Goal: Task Accomplishment & Management: Manage account settings

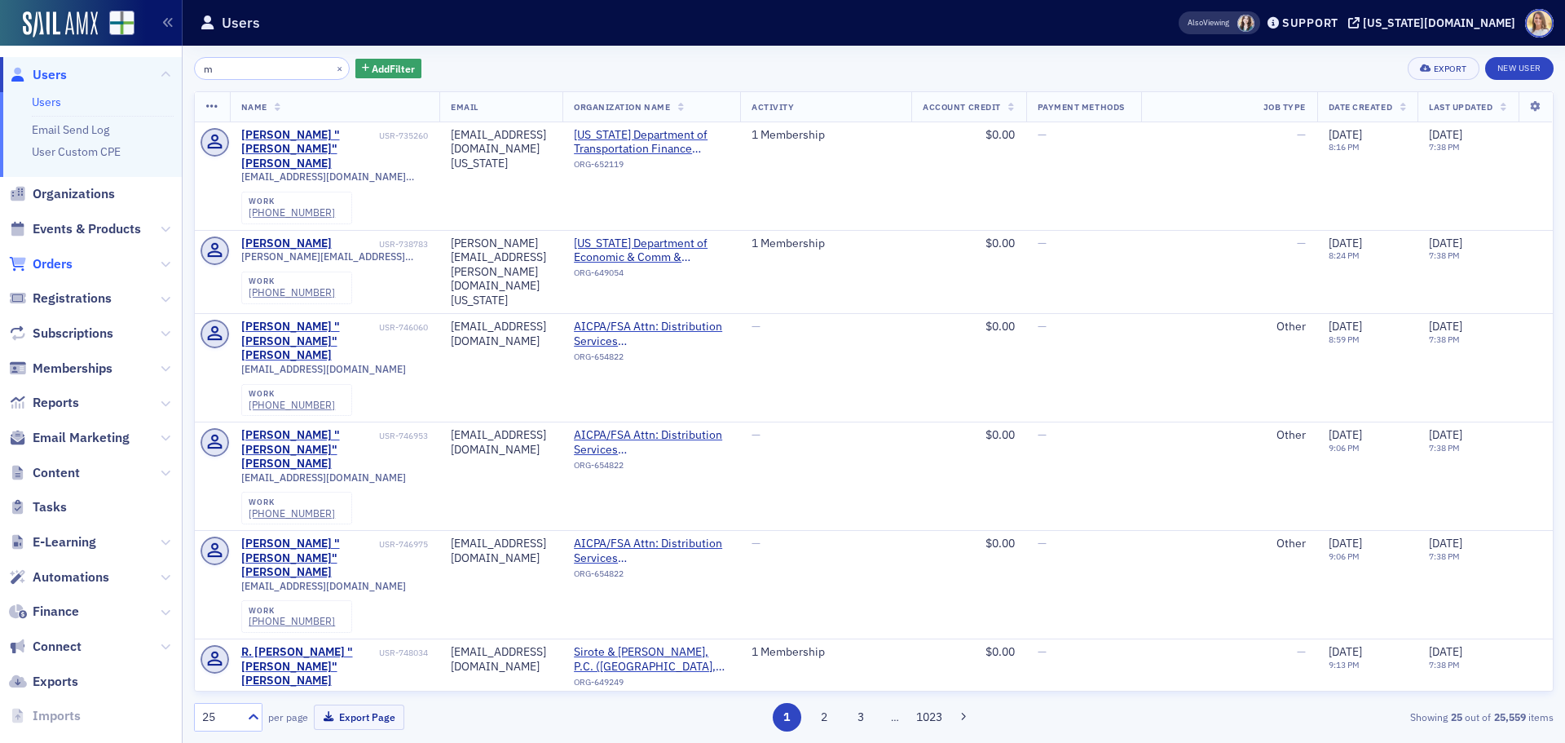
click at [51, 268] on span "Orders" at bounding box center [53, 264] width 40 height 18
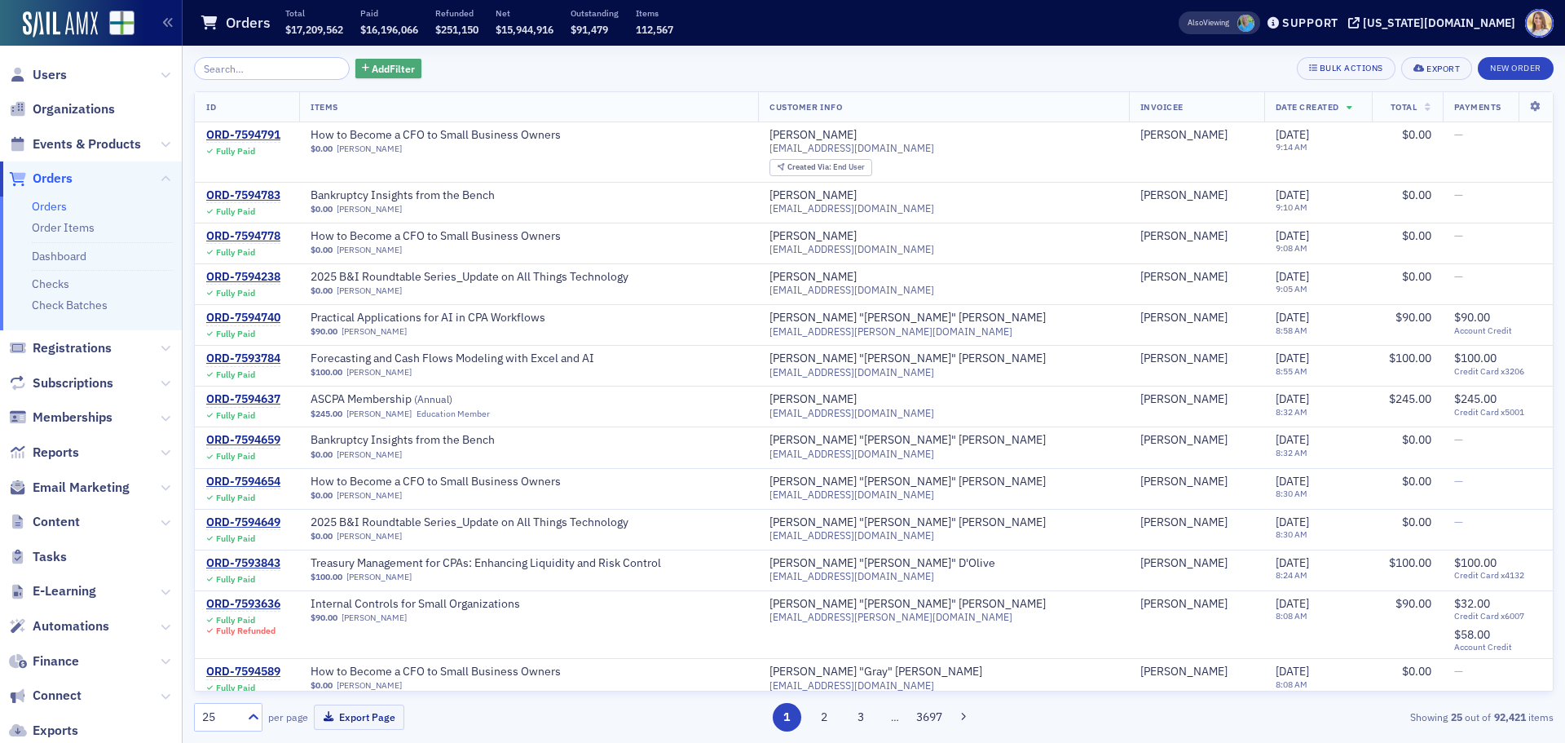
click at [372, 66] on span "Add Filter" at bounding box center [393, 68] width 43 height 15
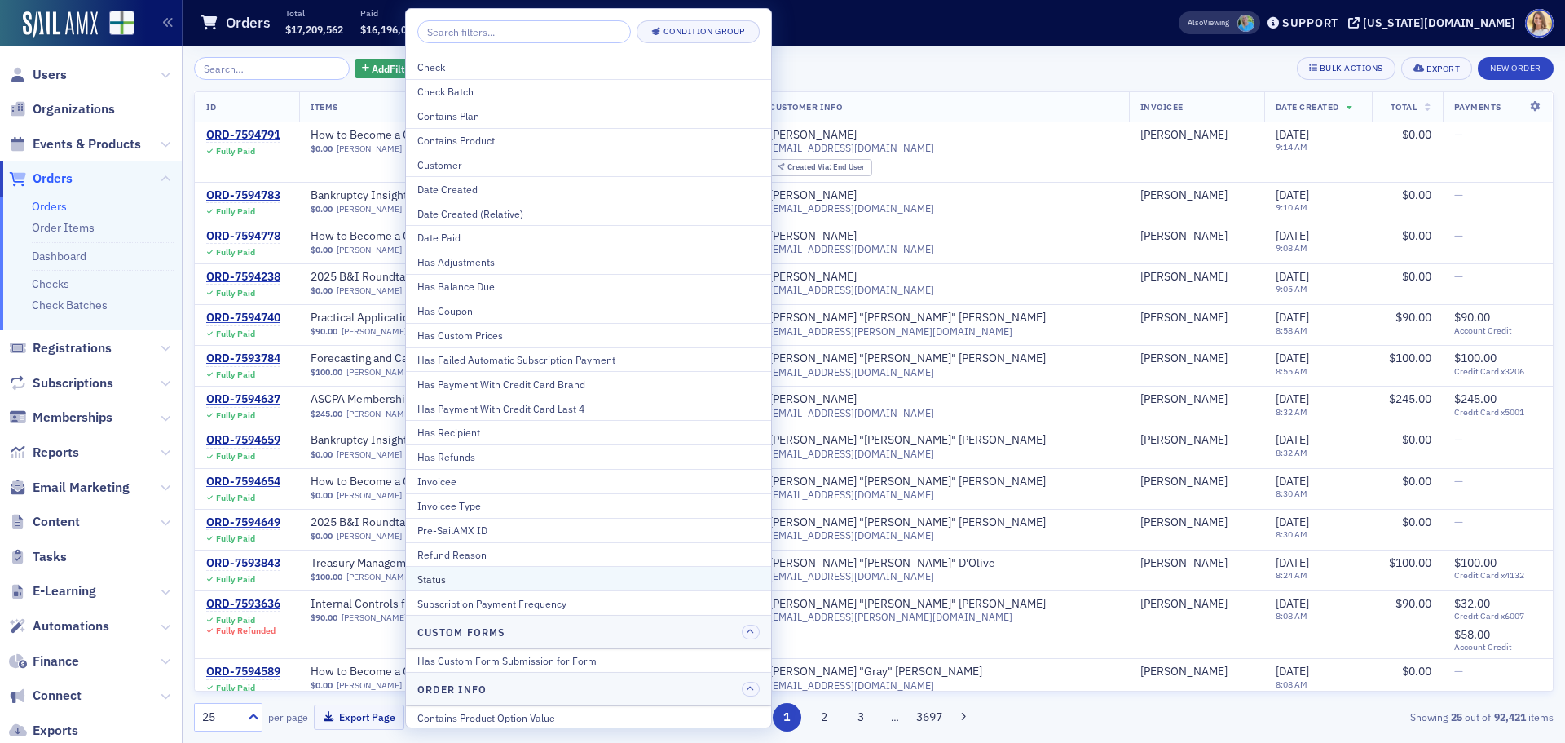
click at [516, 571] on div "Status" at bounding box center [588, 578] width 342 height 15
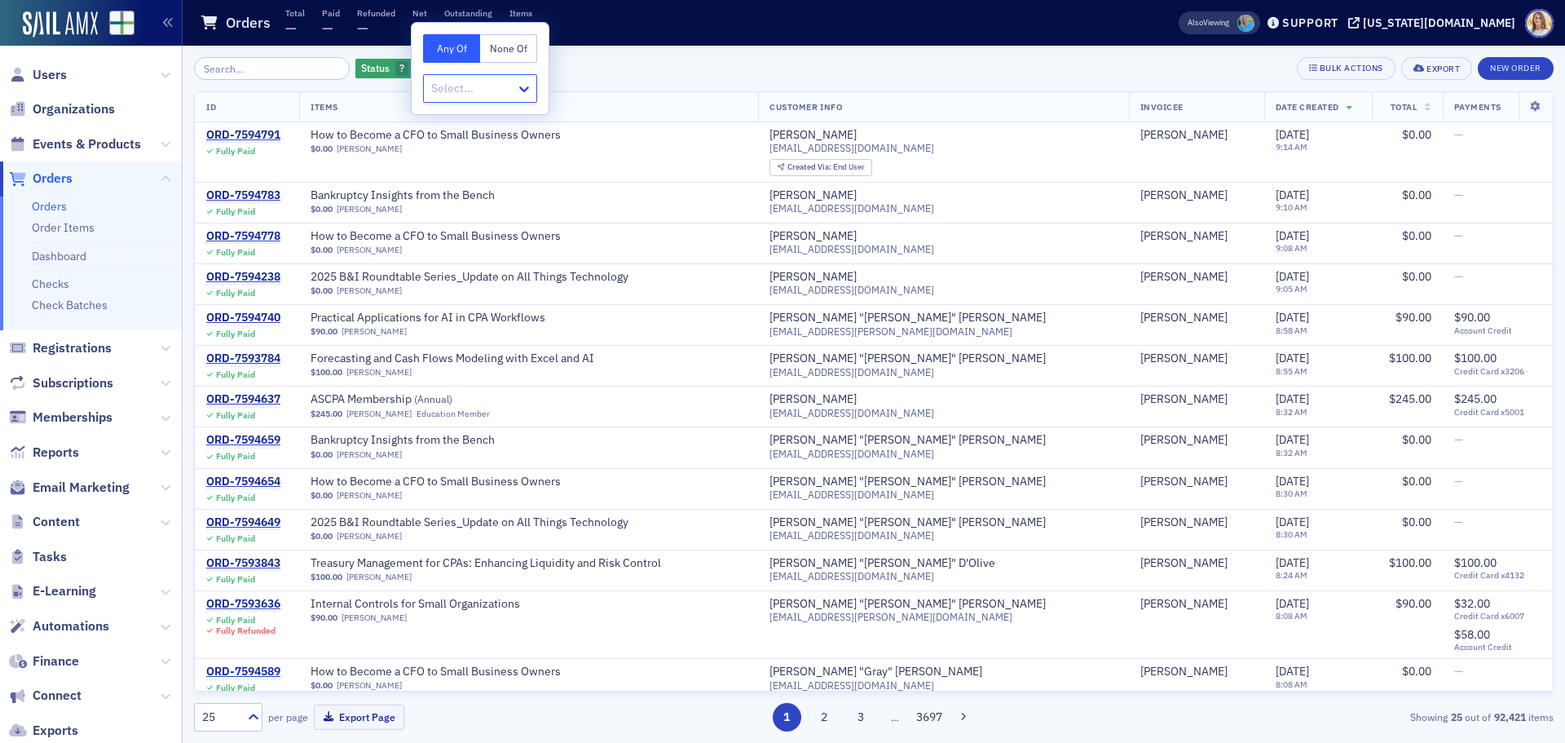
click at [514, 90] on div "Select..." at bounding box center [470, 89] width 92 height 24
click at [470, 337] on div "Unpaid" at bounding box center [480, 332] width 93 height 17
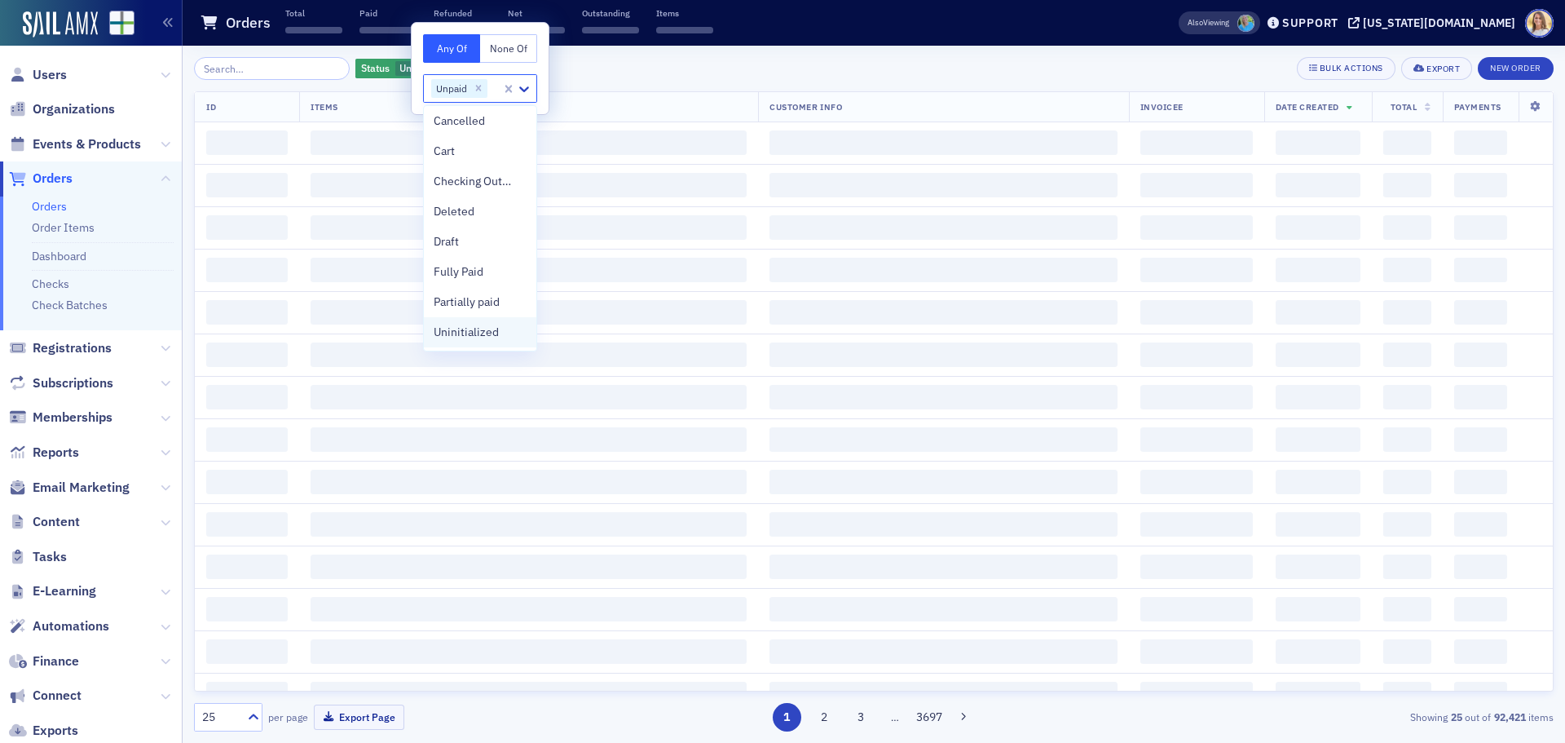
scroll to position [3, 0]
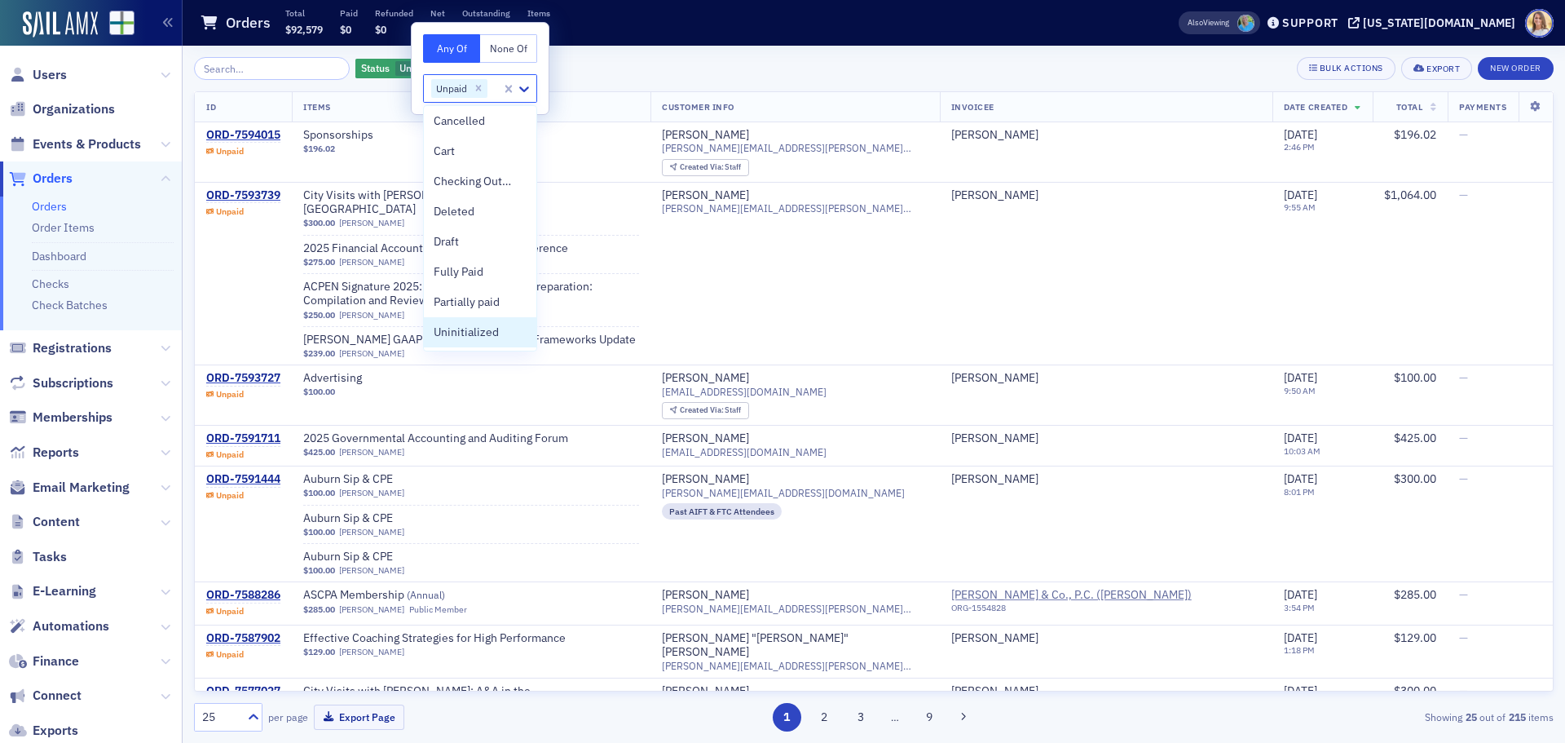
click at [654, 60] on div "Status Unpaid Add Filter Bulk Actions Export New Order" at bounding box center [874, 68] width 1360 height 23
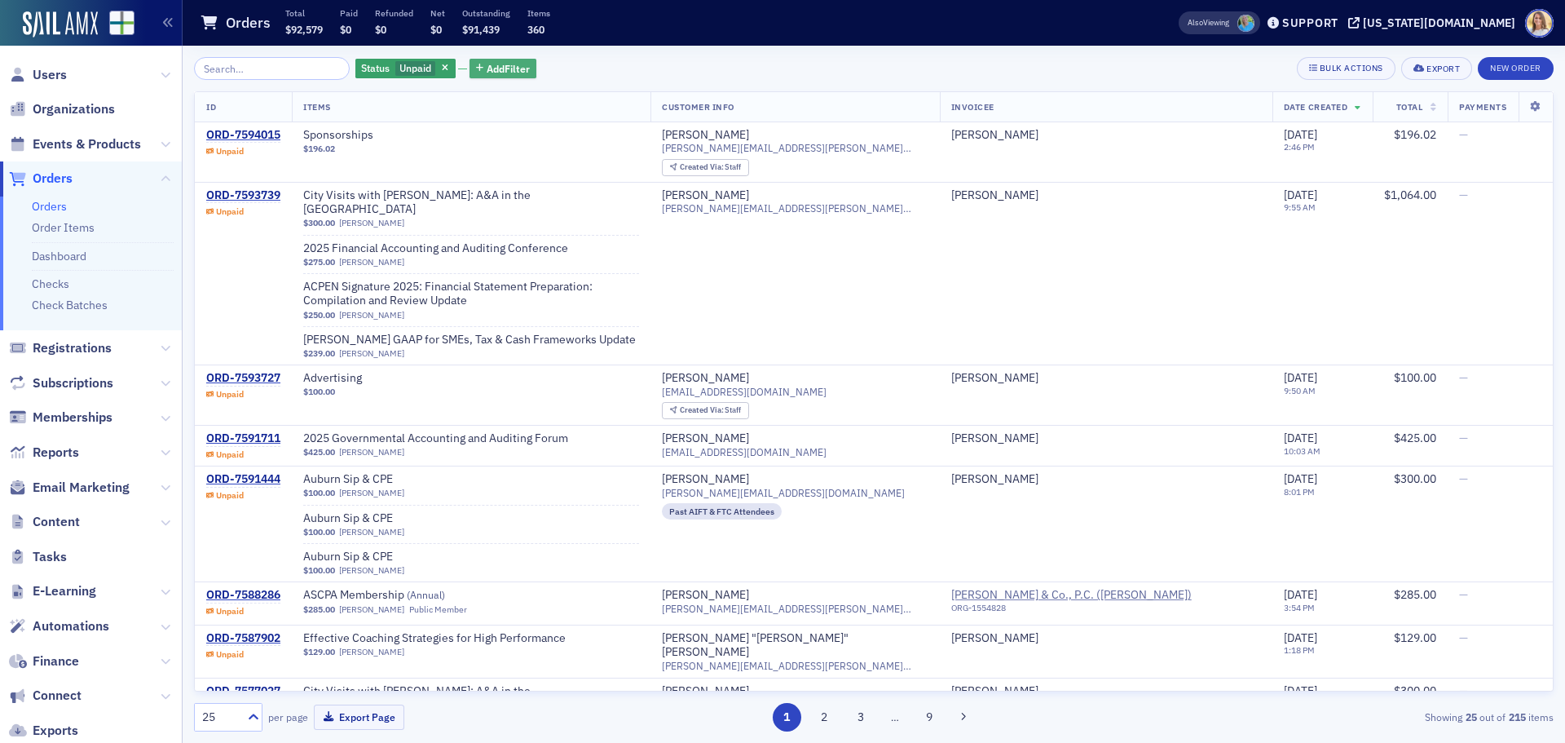
click at [503, 69] on span "Add Filter" at bounding box center [508, 68] width 43 height 15
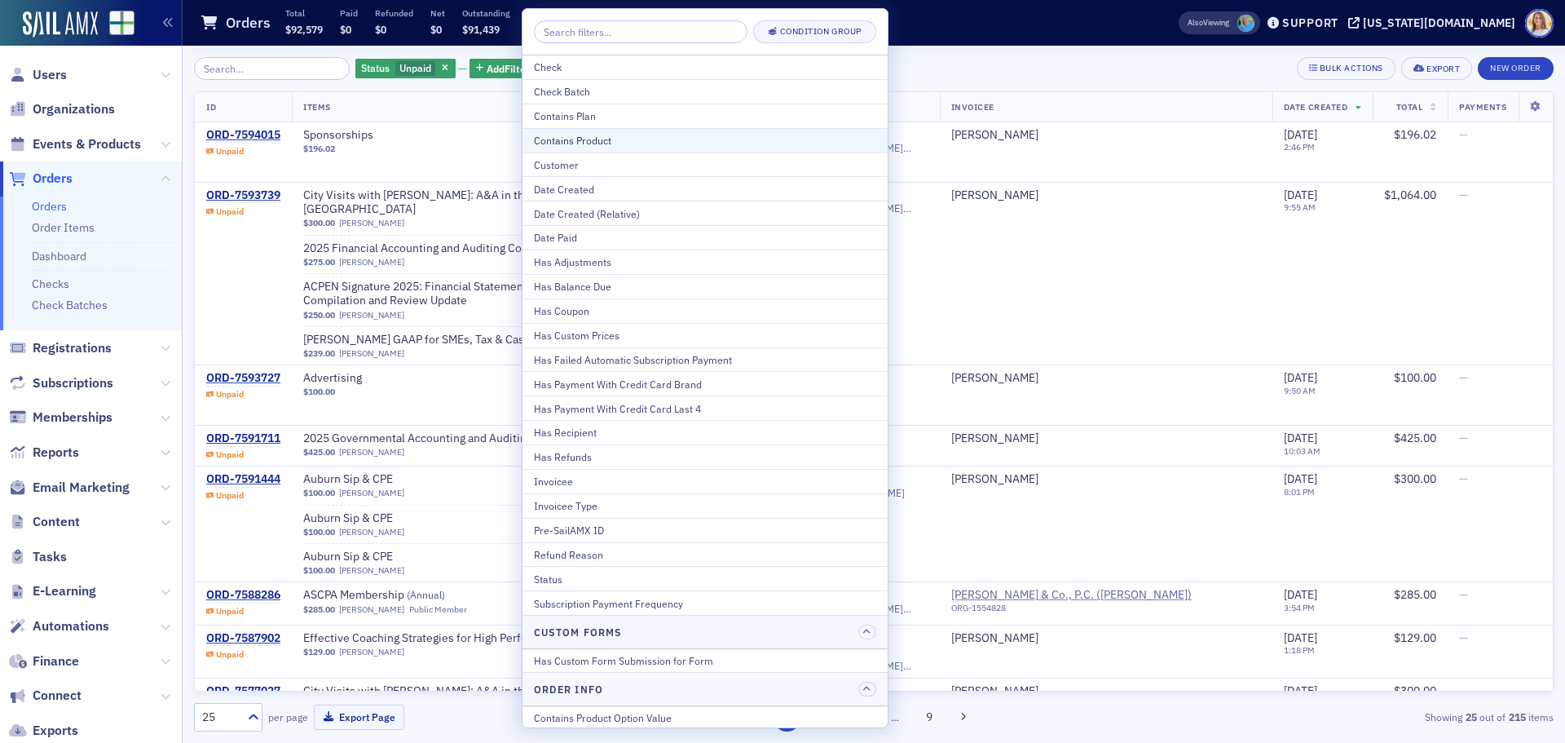
click at [605, 143] on div "Contains Product" at bounding box center [705, 140] width 342 height 15
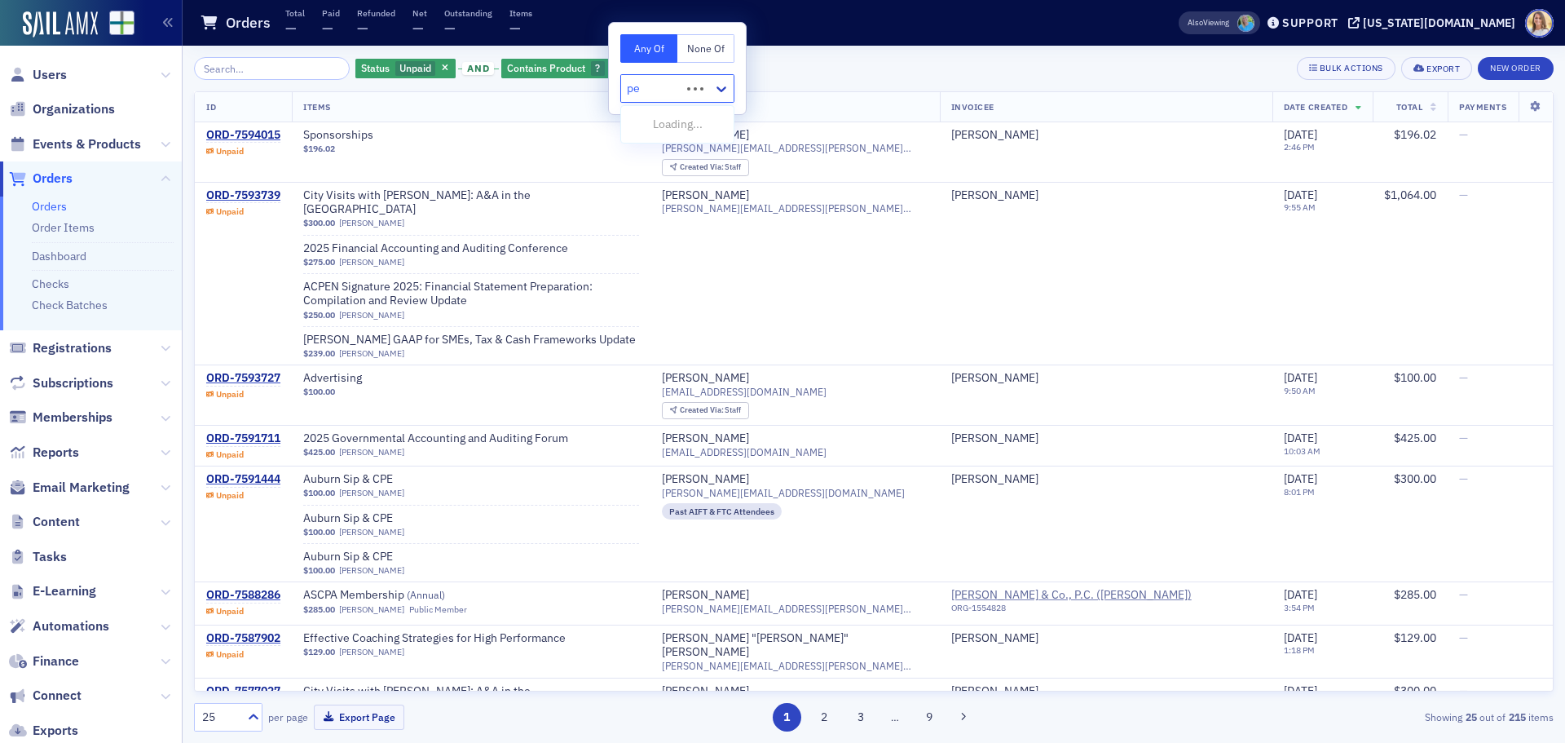
type input "pee"
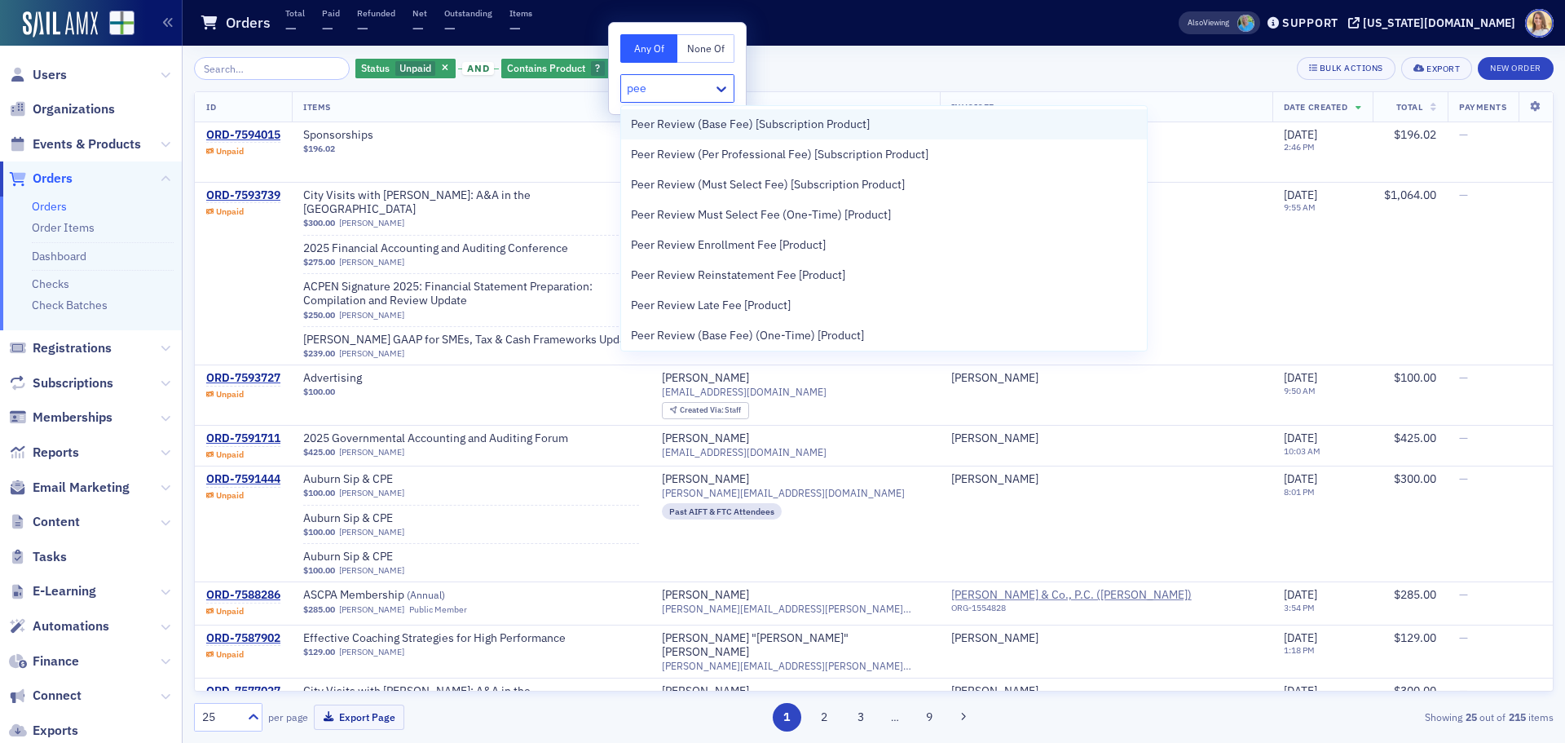
click at [729, 120] on span "Peer Review (Base Fee) [Subscription Product]" at bounding box center [750, 124] width 239 height 17
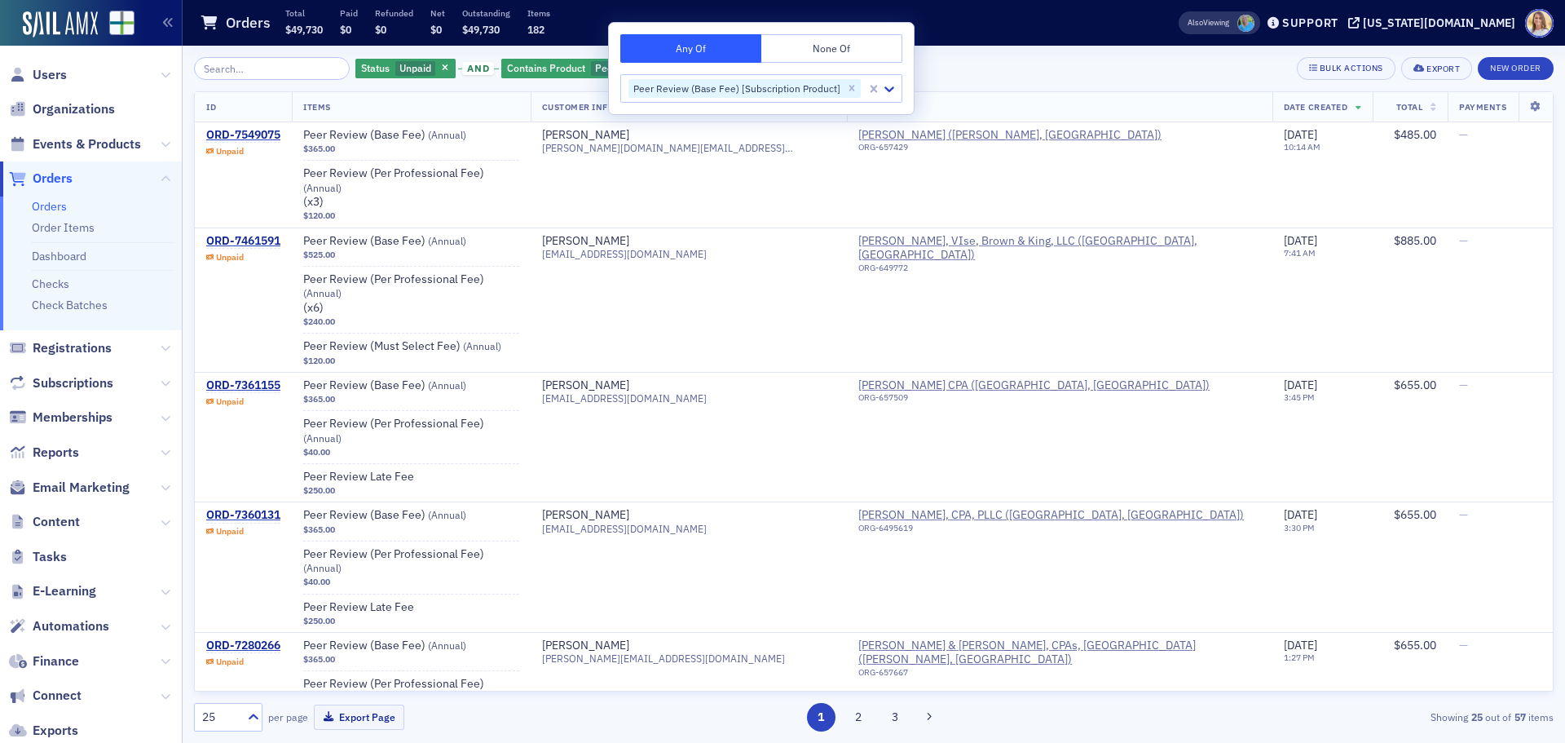
click at [1079, 62] on div "Status Unpaid and Contains Product Peer Review (Base Fee) [Subscription Product…" at bounding box center [874, 68] width 1360 height 23
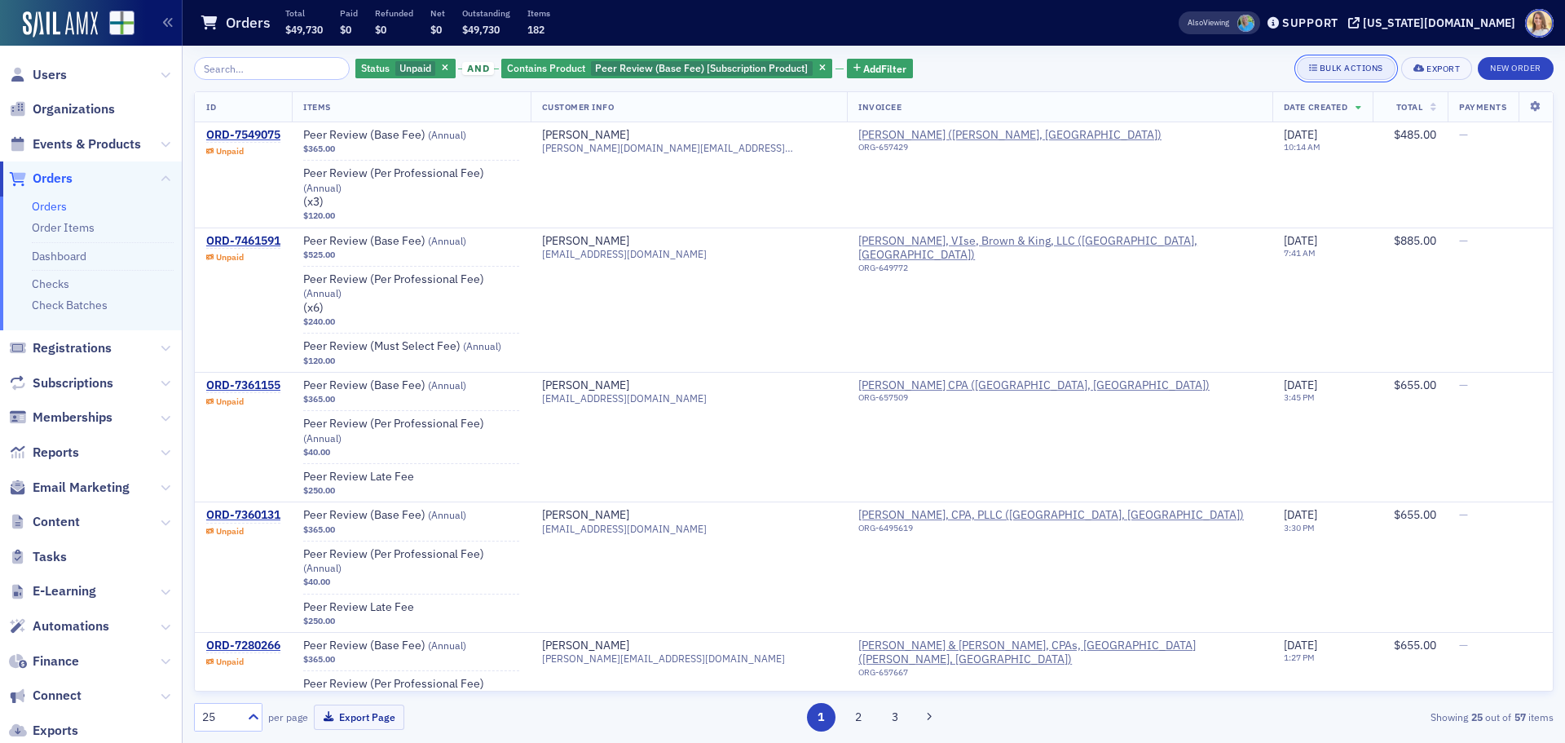
click at [1349, 71] on div "Bulk Actions" at bounding box center [1352, 68] width 64 height 9
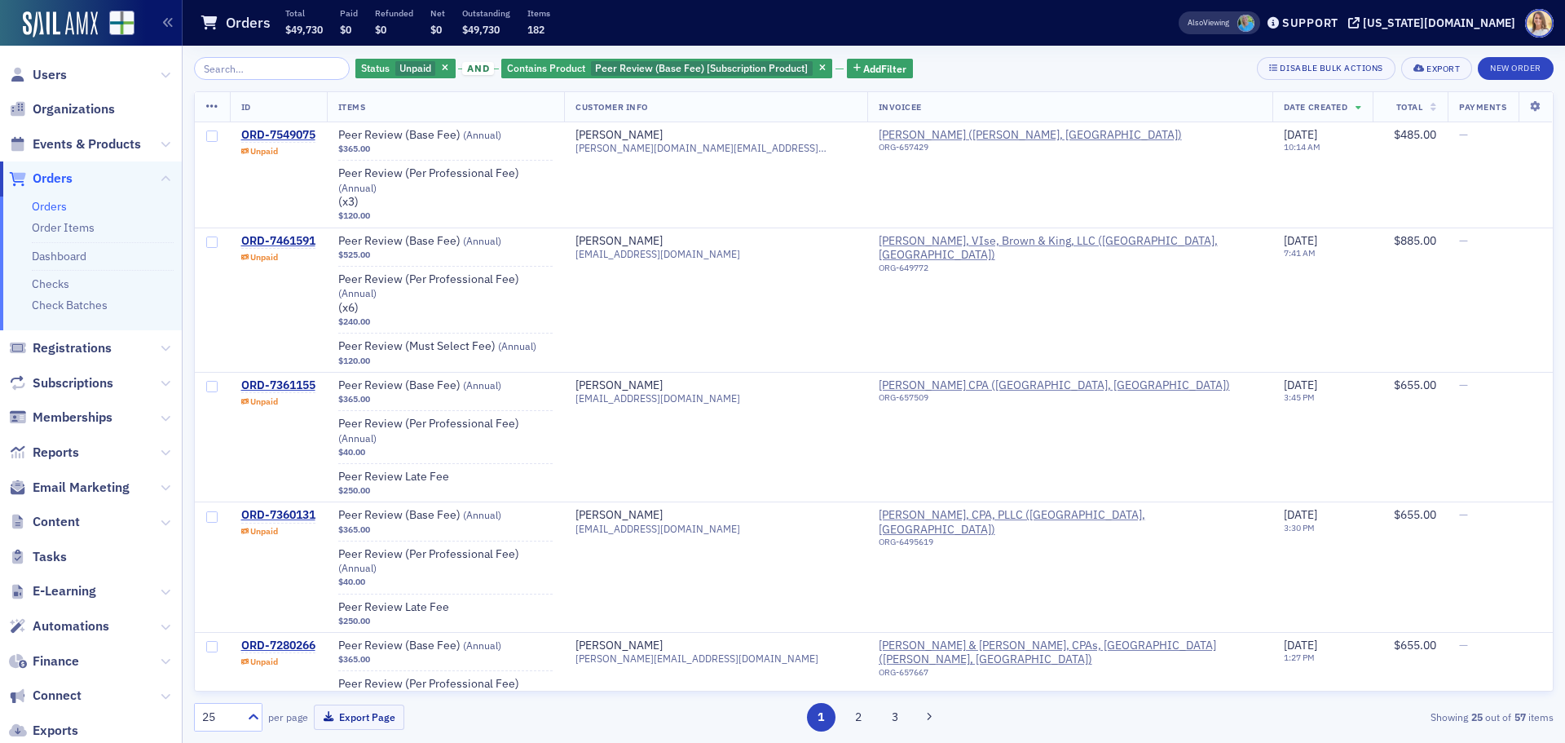
click at [218, 111] on icon at bounding box center [212, 106] width 12 height 13
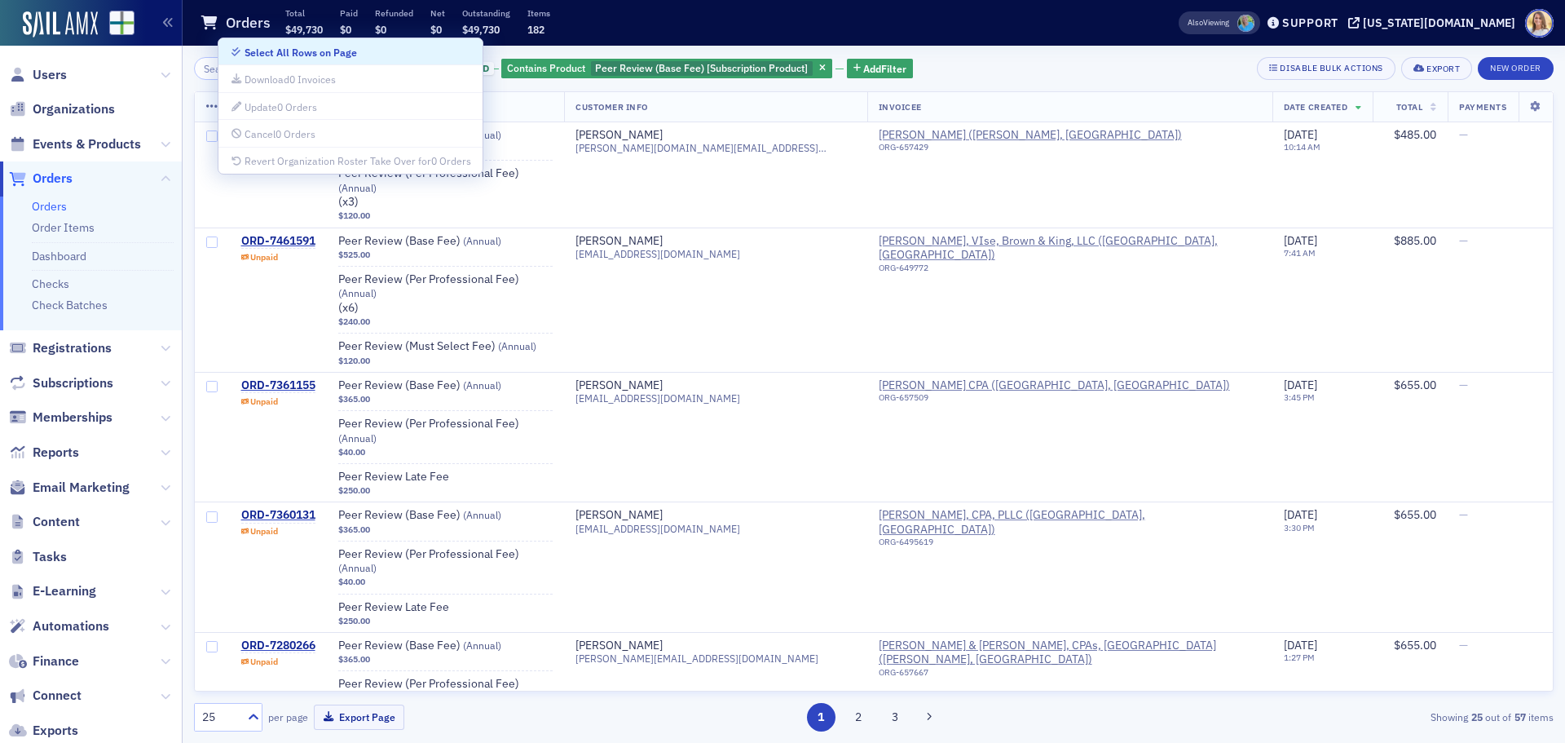
click at [296, 51] on div "Select All Rows on Page" at bounding box center [301, 52] width 112 height 9
checkbox input "true"
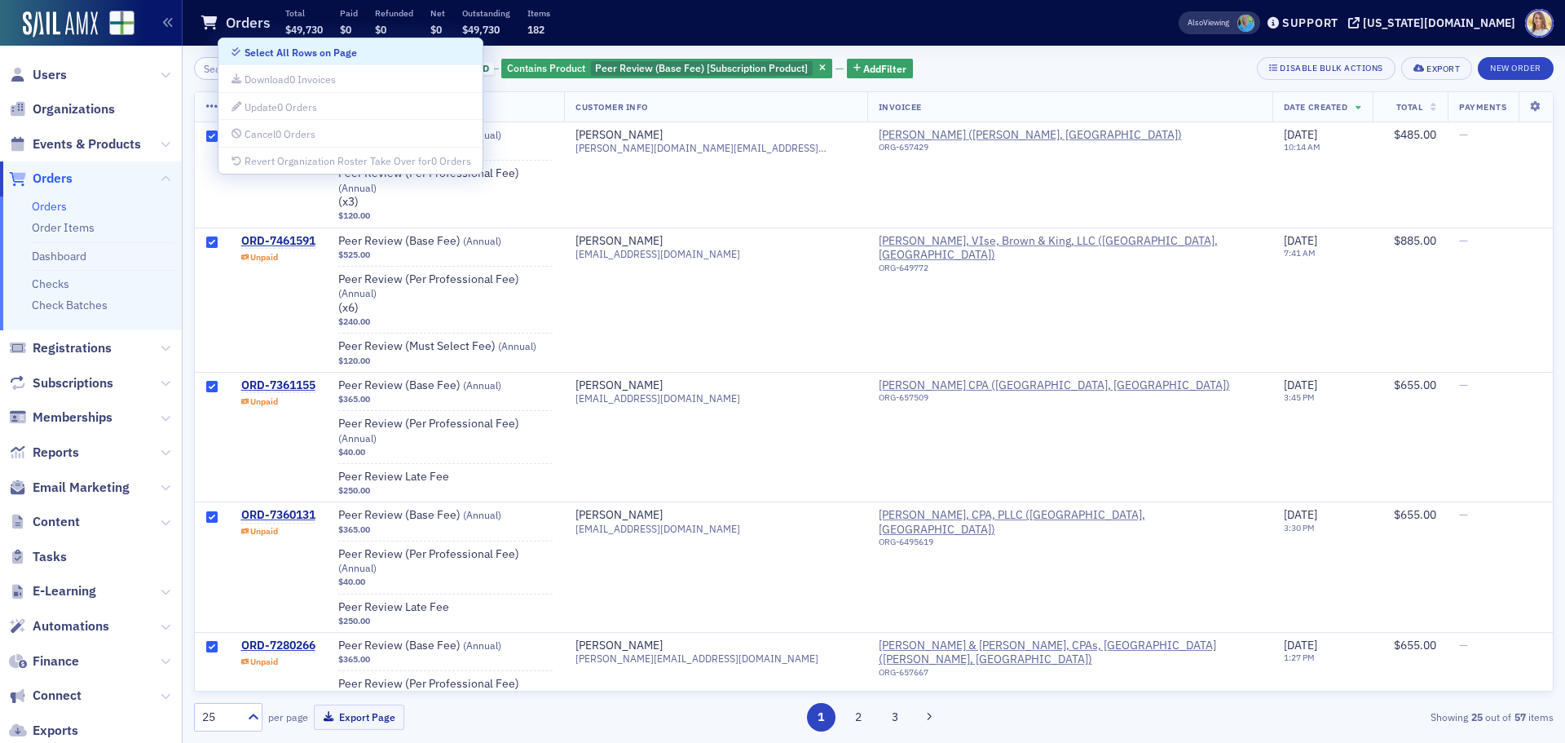
checkbox input "true"
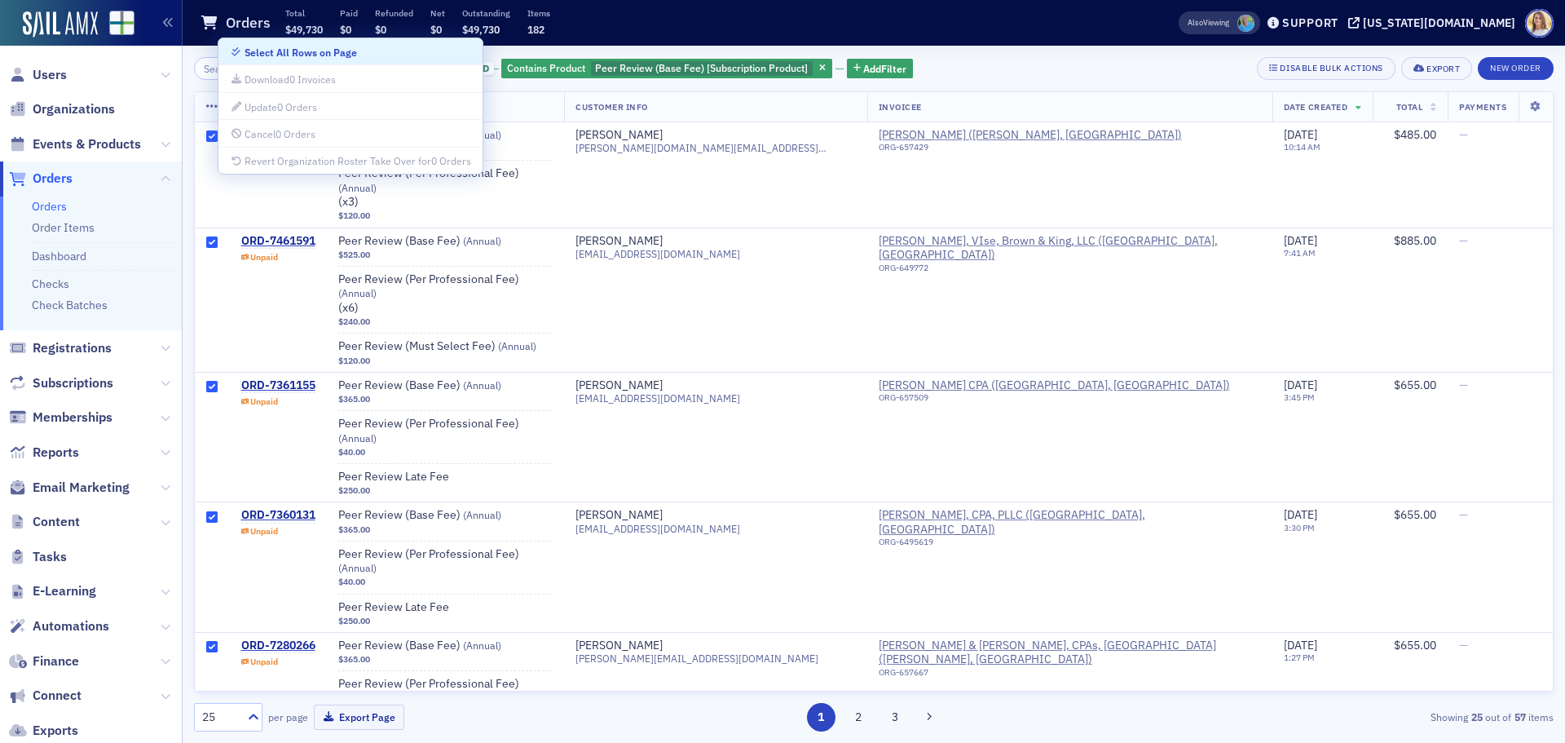
checkbox input "true"
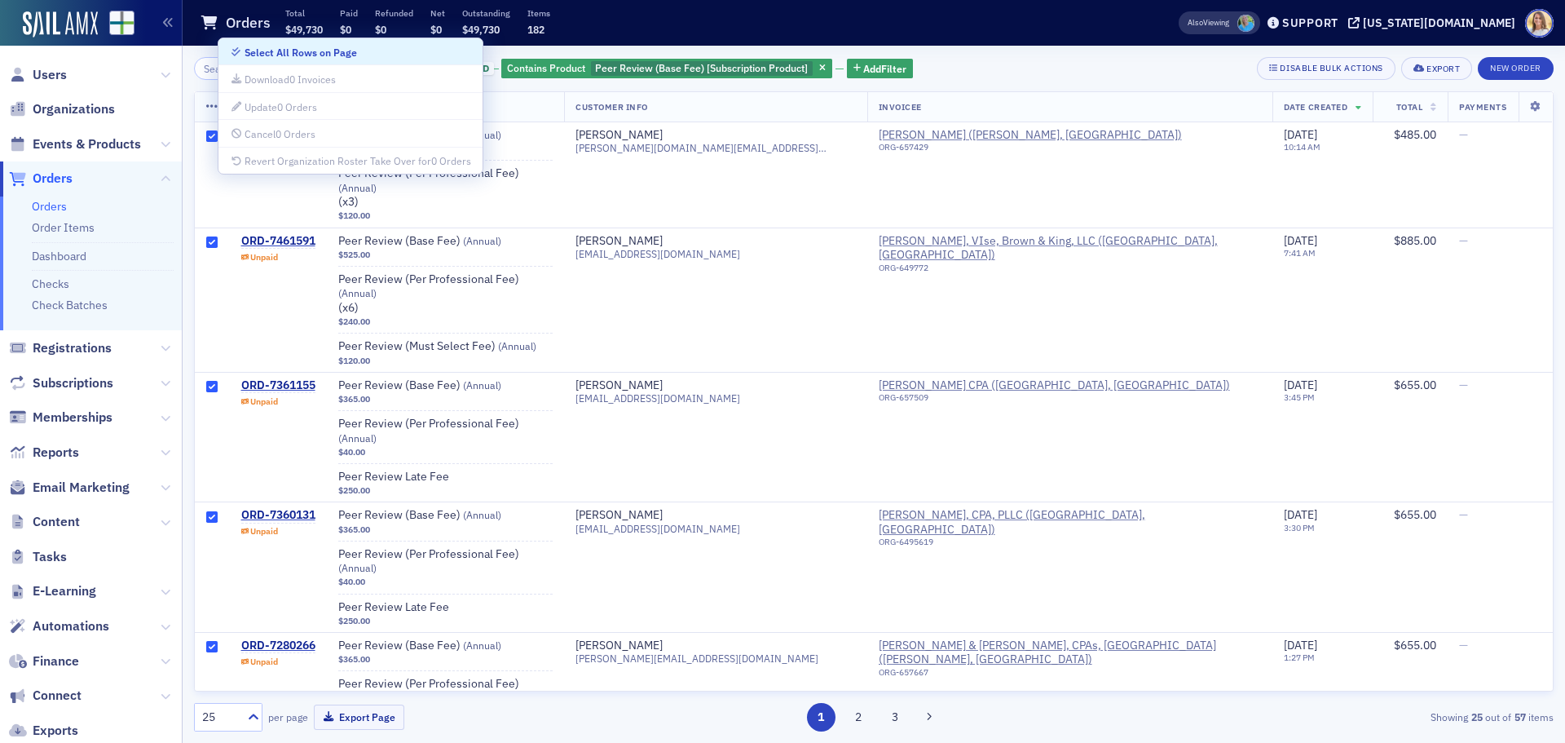
checkbox input "true"
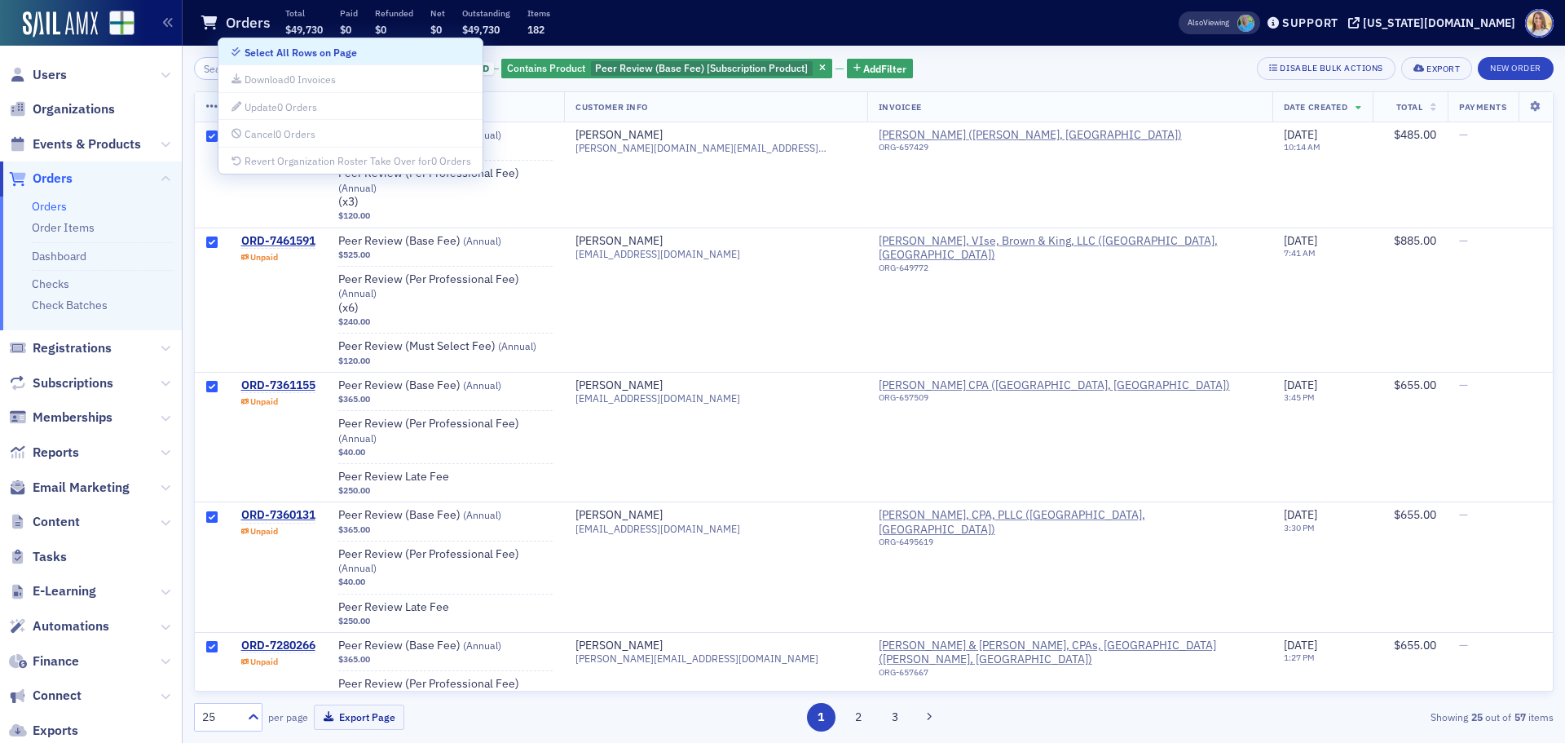
checkbox input "true"
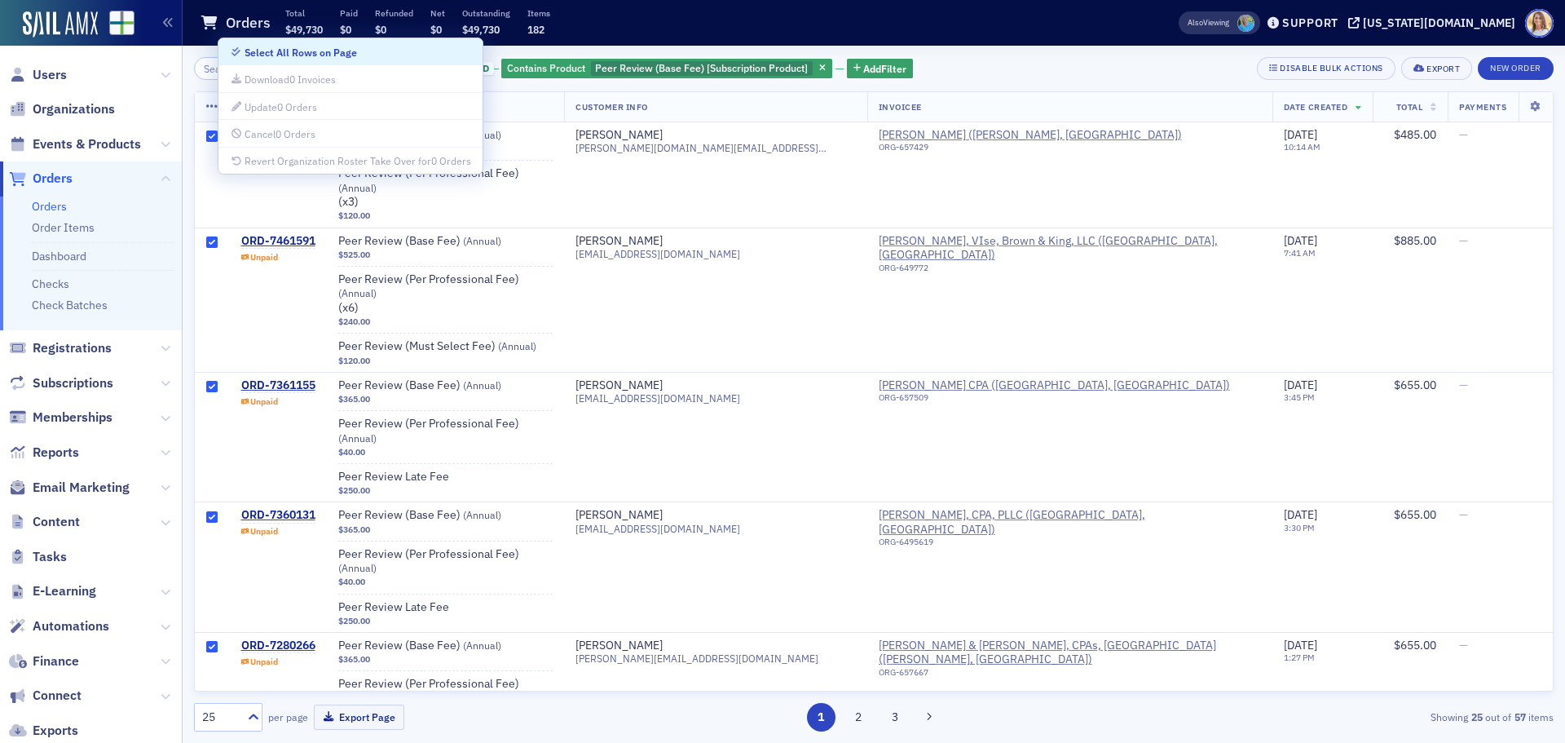
checkbox input "true"
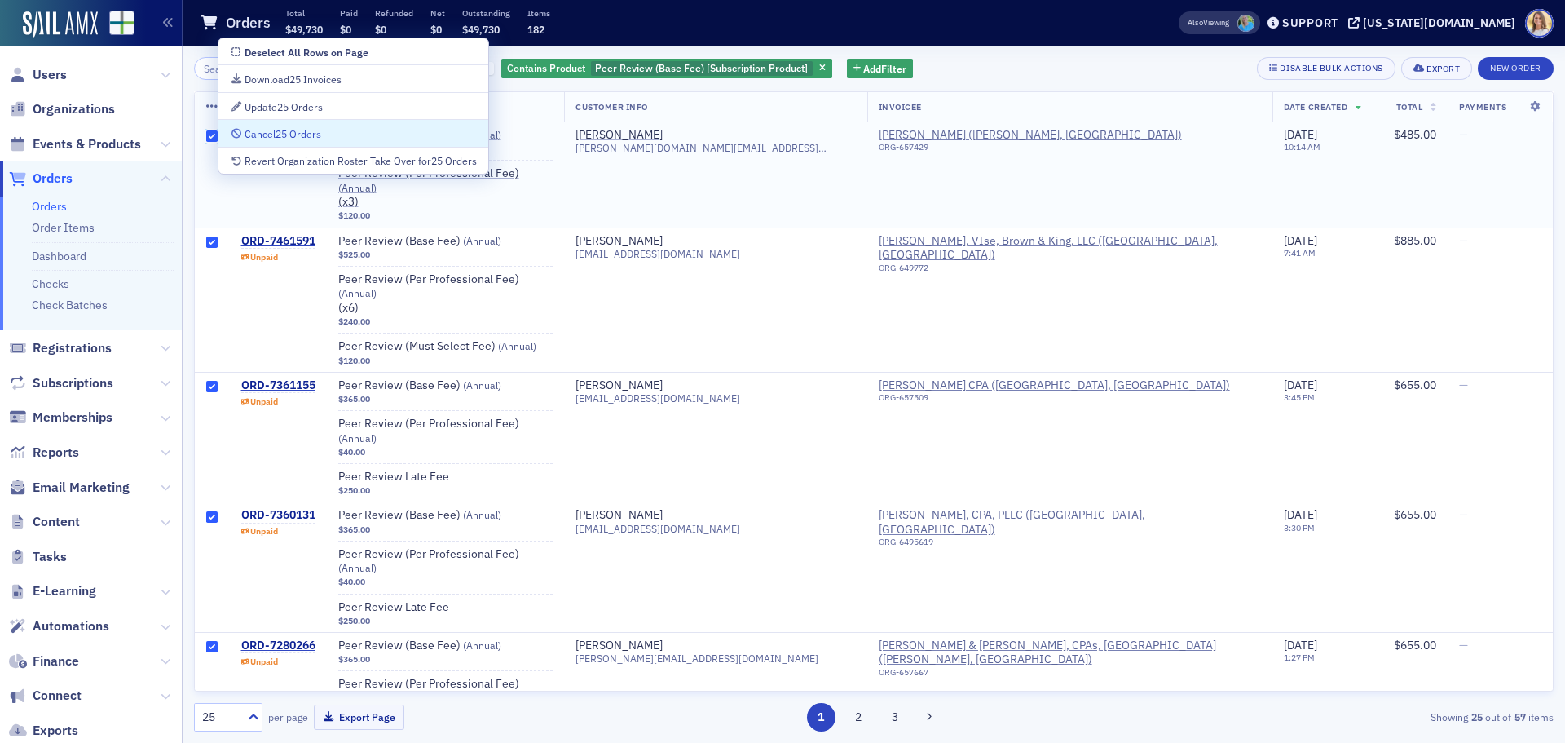
click at [209, 137] on input "checkbox" at bounding box center [211, 135] width 11 height 11
checkbox input "false"
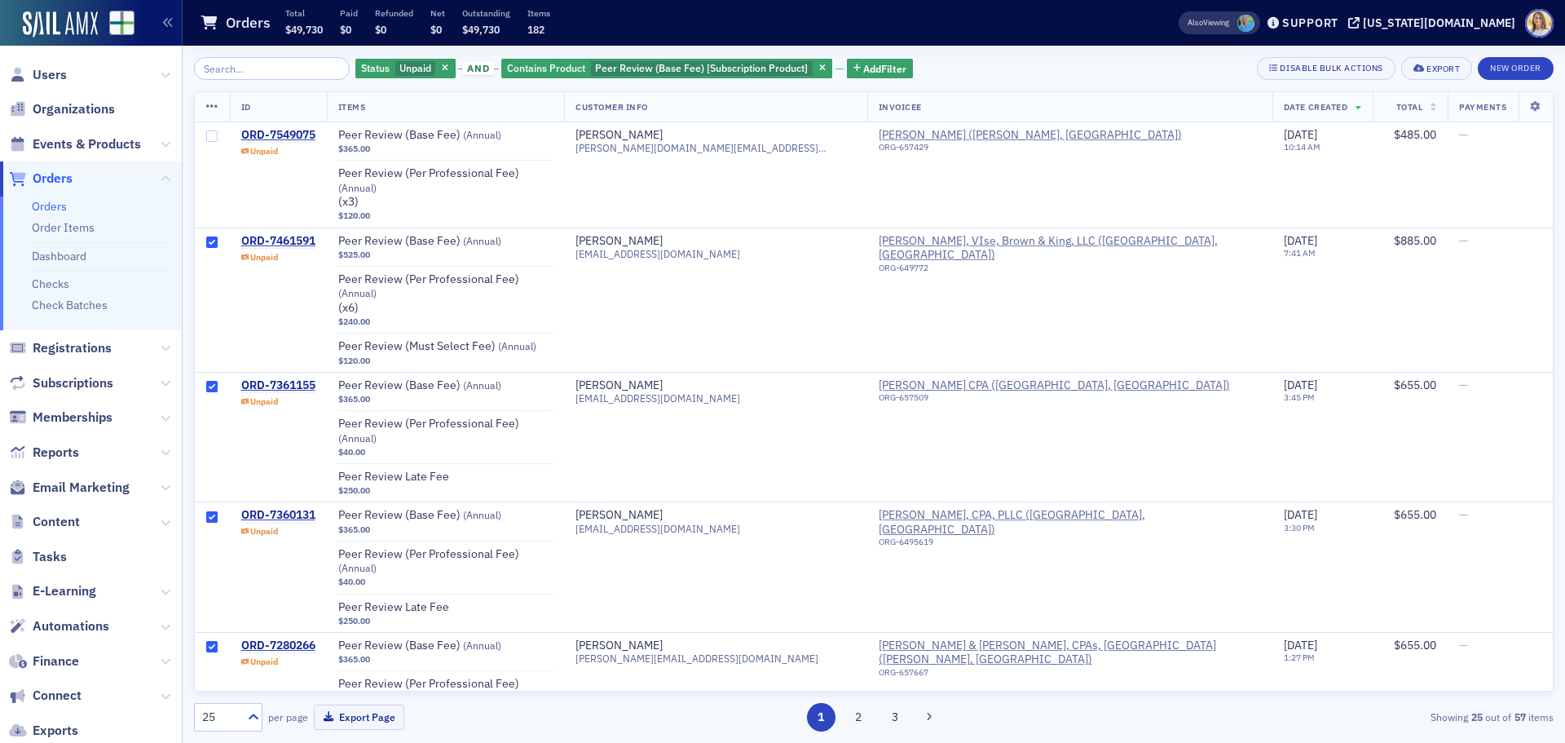
click at [217, 107] on icon at bounding box center [212, 106] width 12 height 13
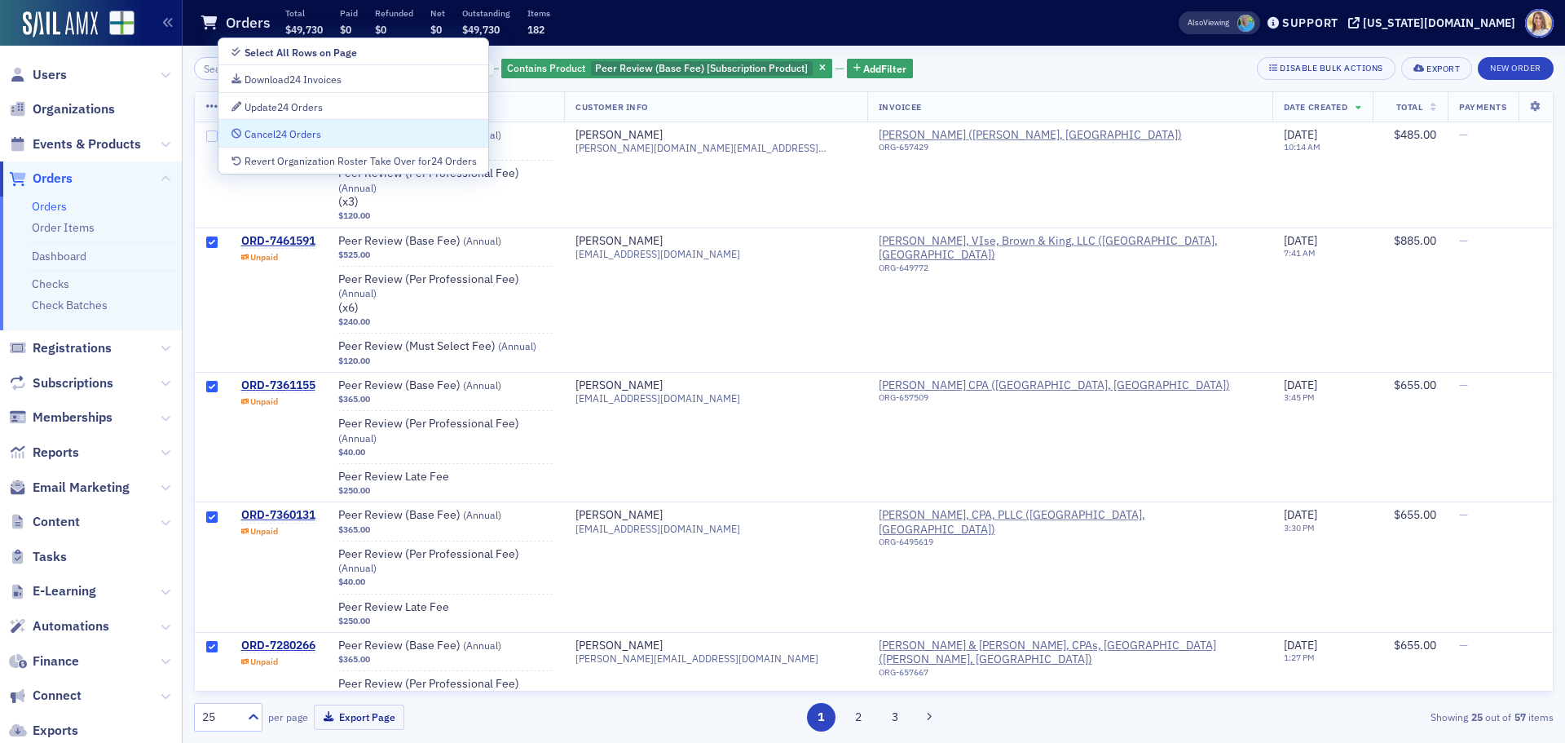
click at [984, 54] on div "Status Unpaid and Contains Product Peer Review (Base Fee) [Subscription Product…" at bounding box center [874, 394] width 1360 height 697
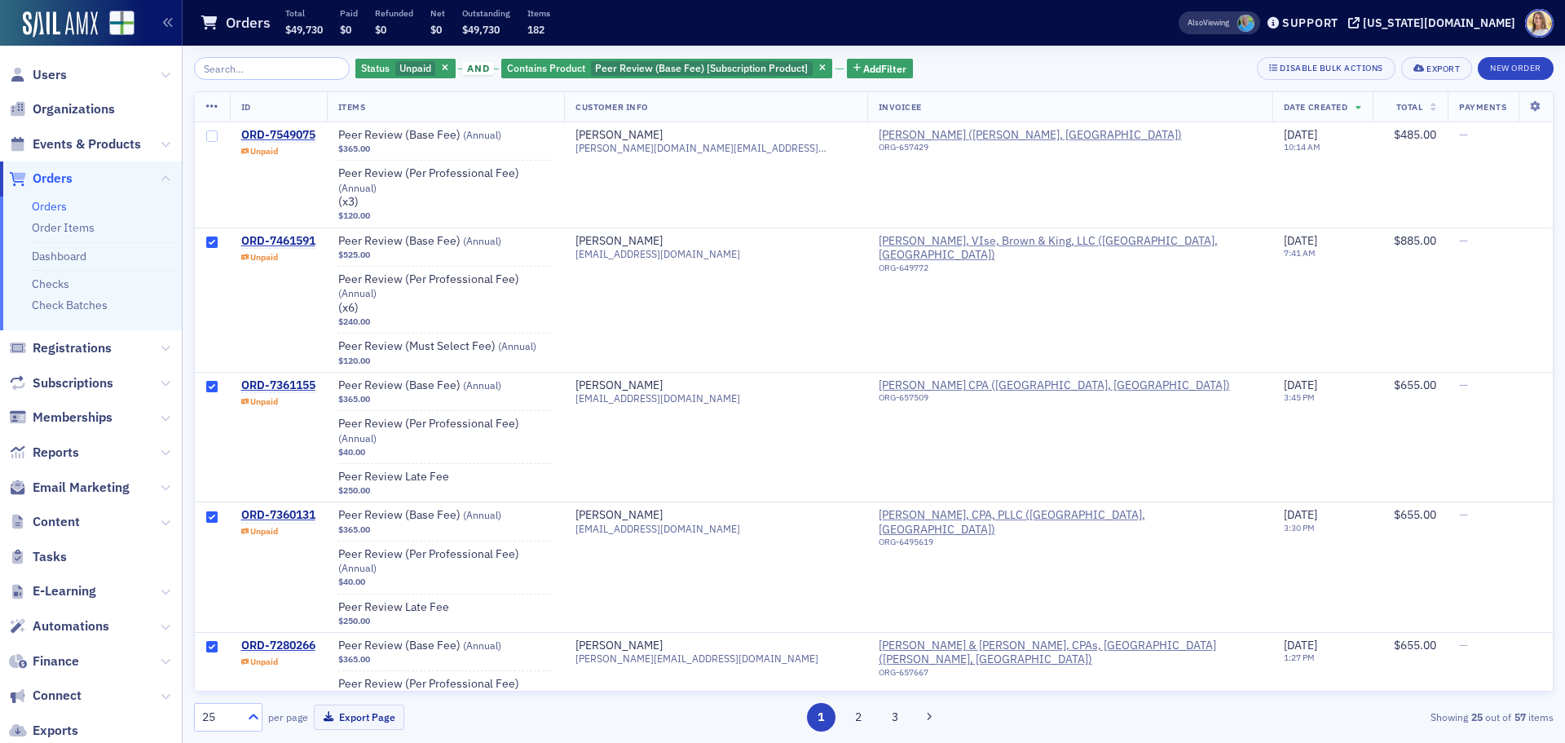
click at [256, 712] on icon at bounding box center [253, 716] width 16 height 16
click at [229, 614] on div "100" at bounding box center [228, 616] width 47 height 17
checkbox input "false"
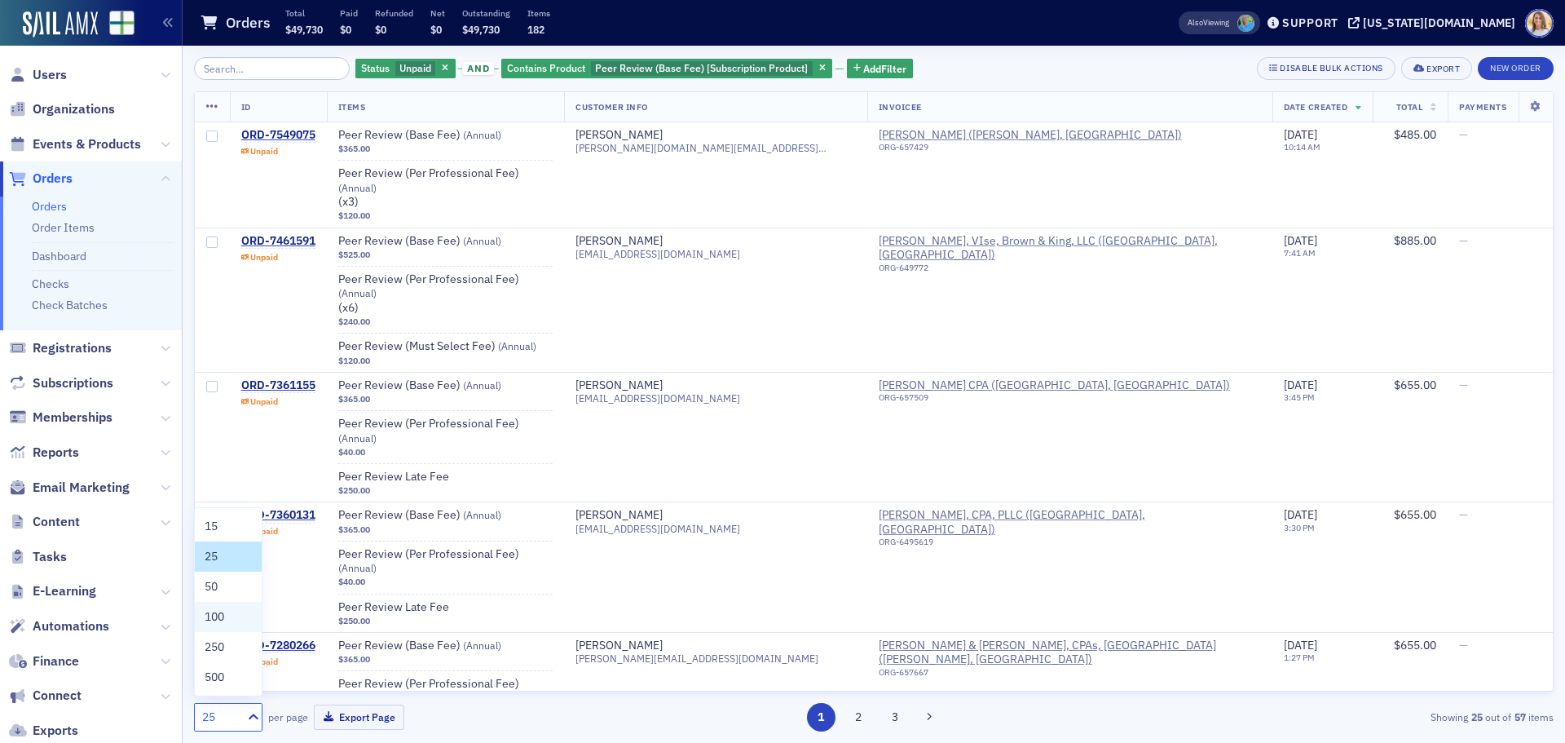
checkbox input "false"
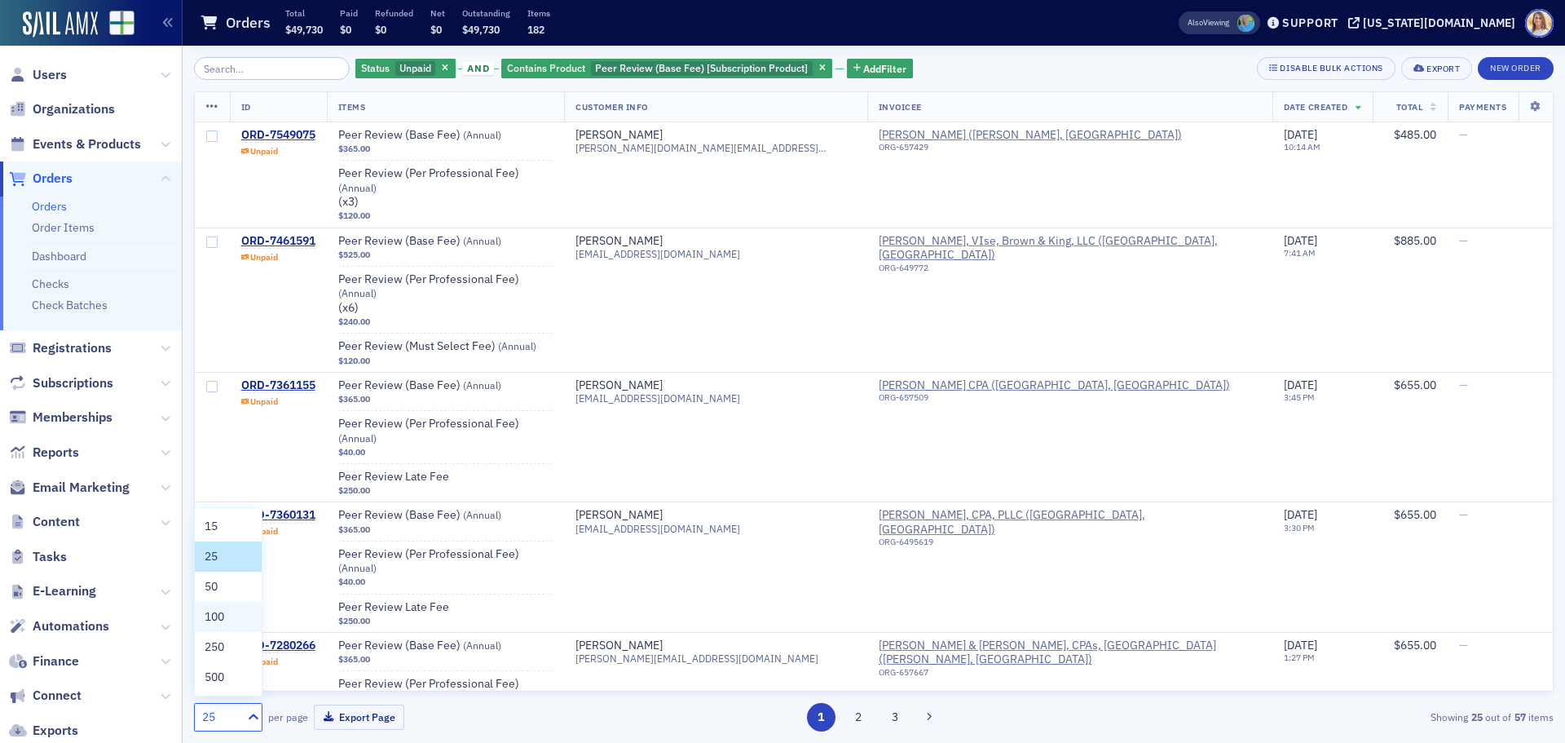
checkbox input "false"
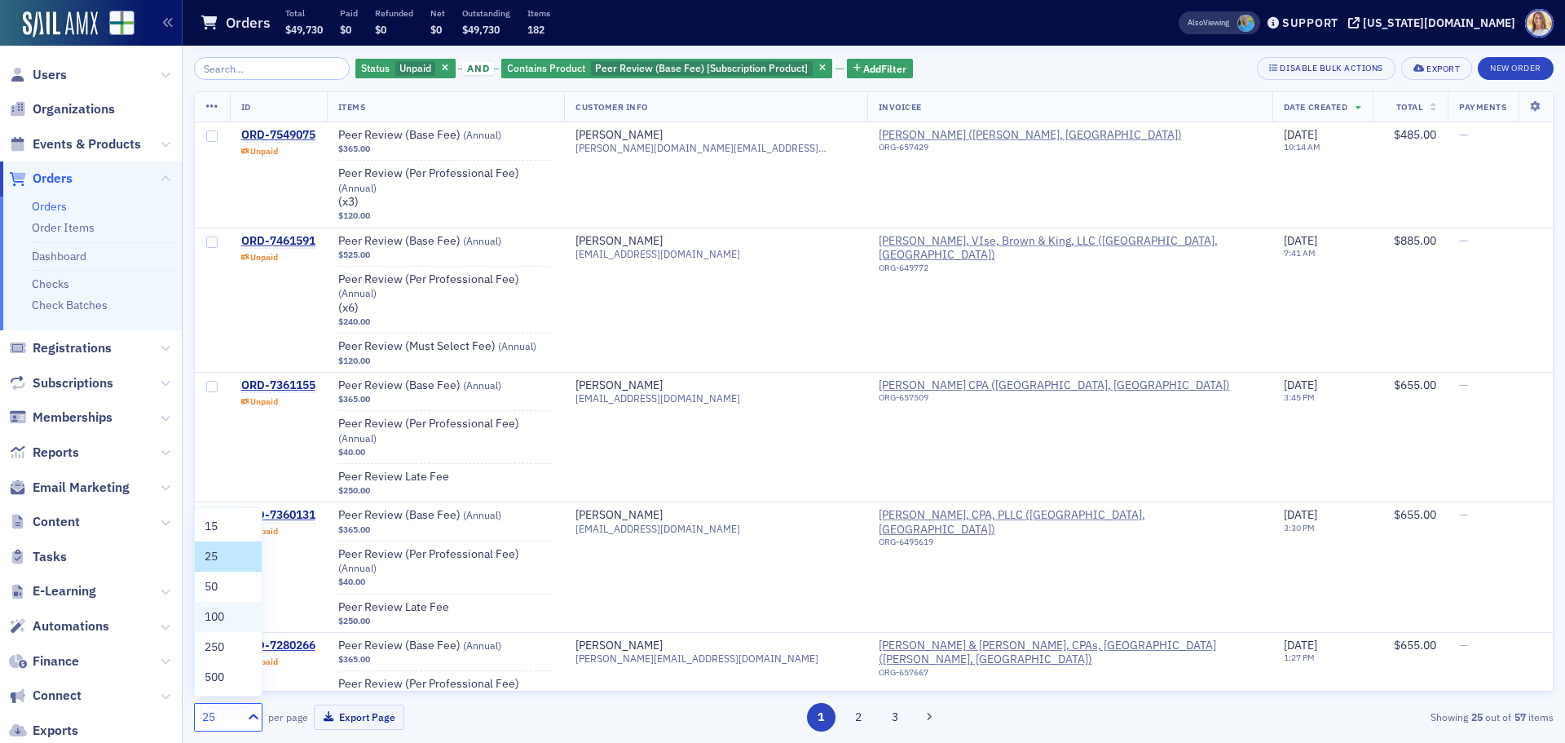
checkbox input "false"
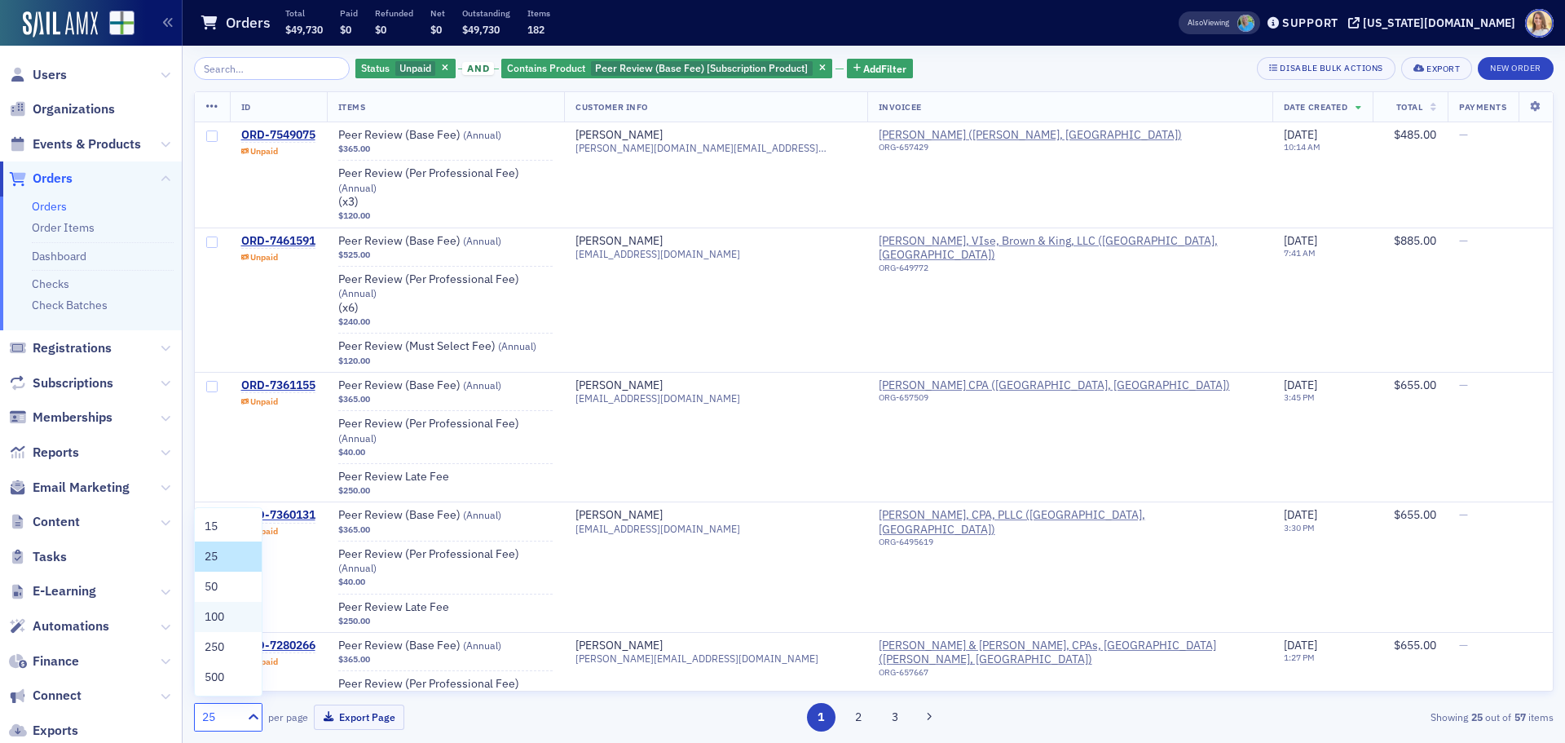
checkbox input "false"
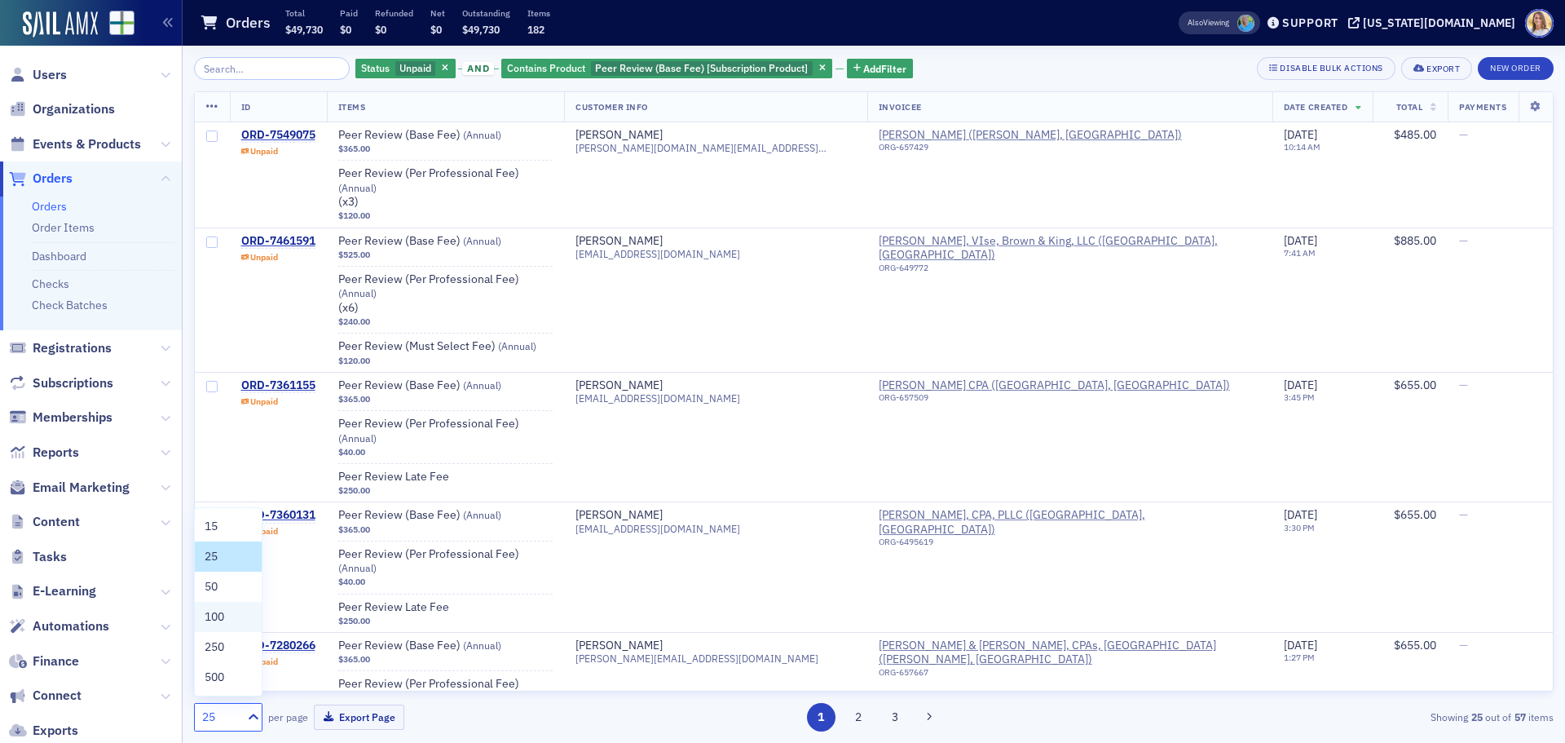
checkbox input "false"
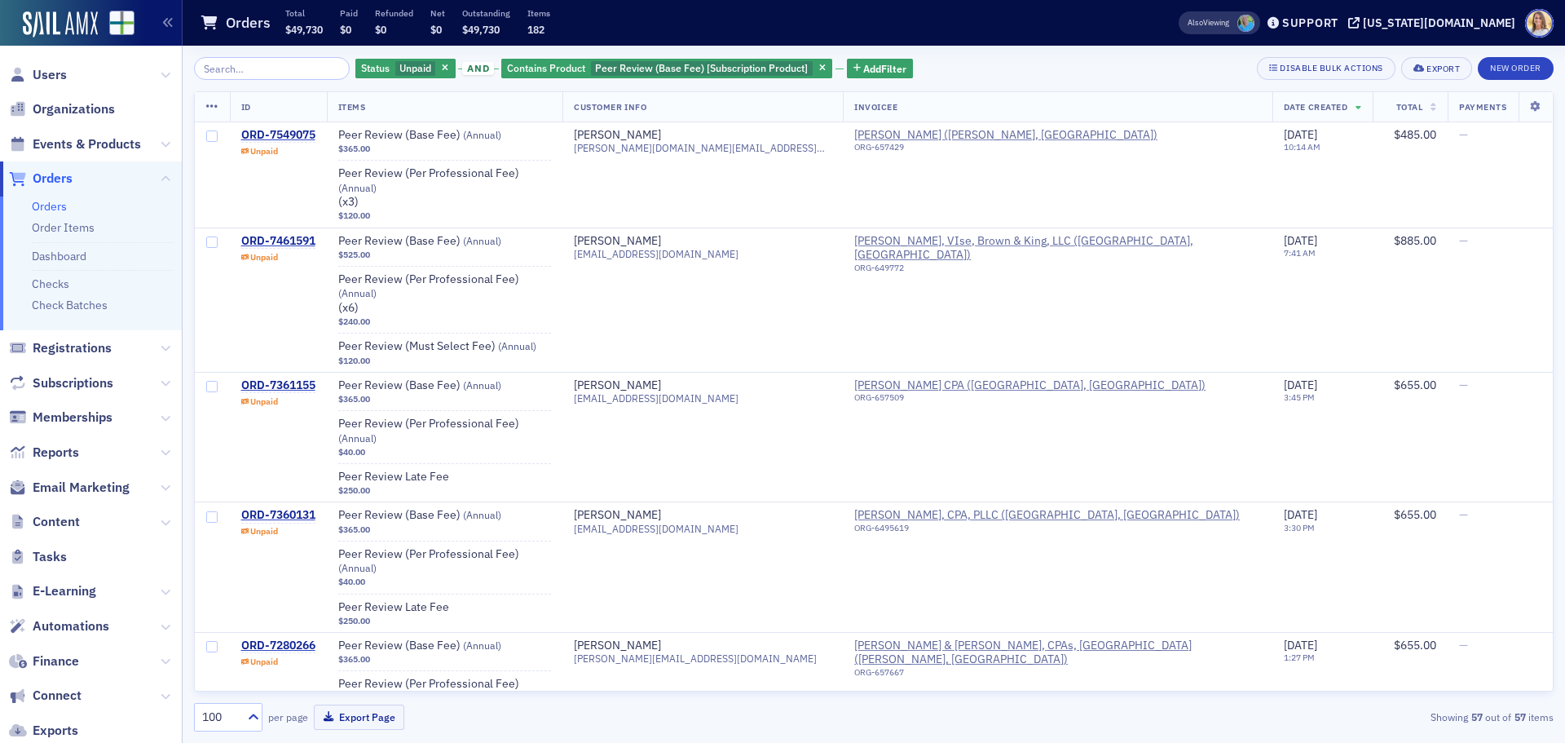
click at [206, 106] on icon at bounding box center [212, 106] width 12 height 13
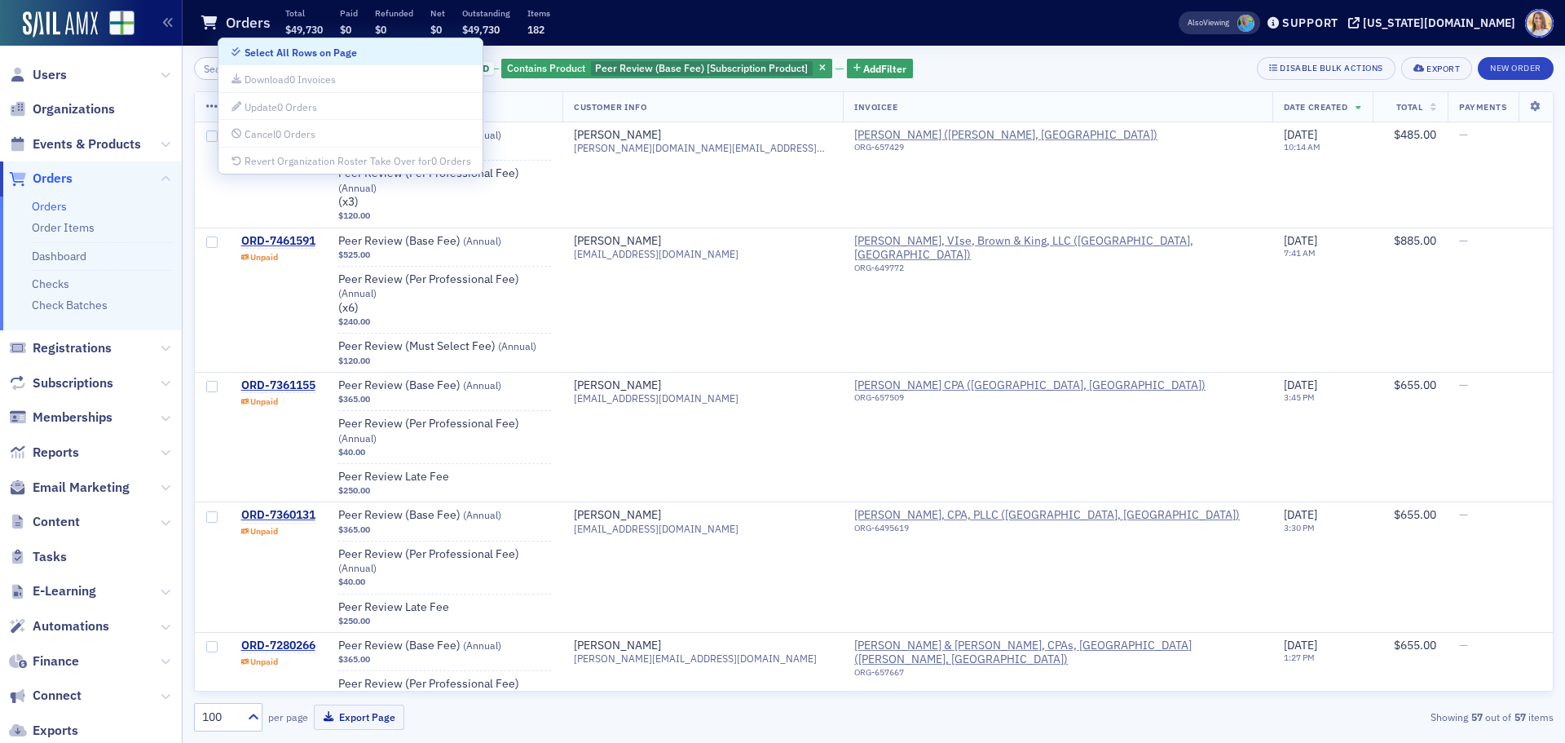
click at [283, 55] on div "Select All Rows on Page" at bounding box center [301, 52] width 112 height 9
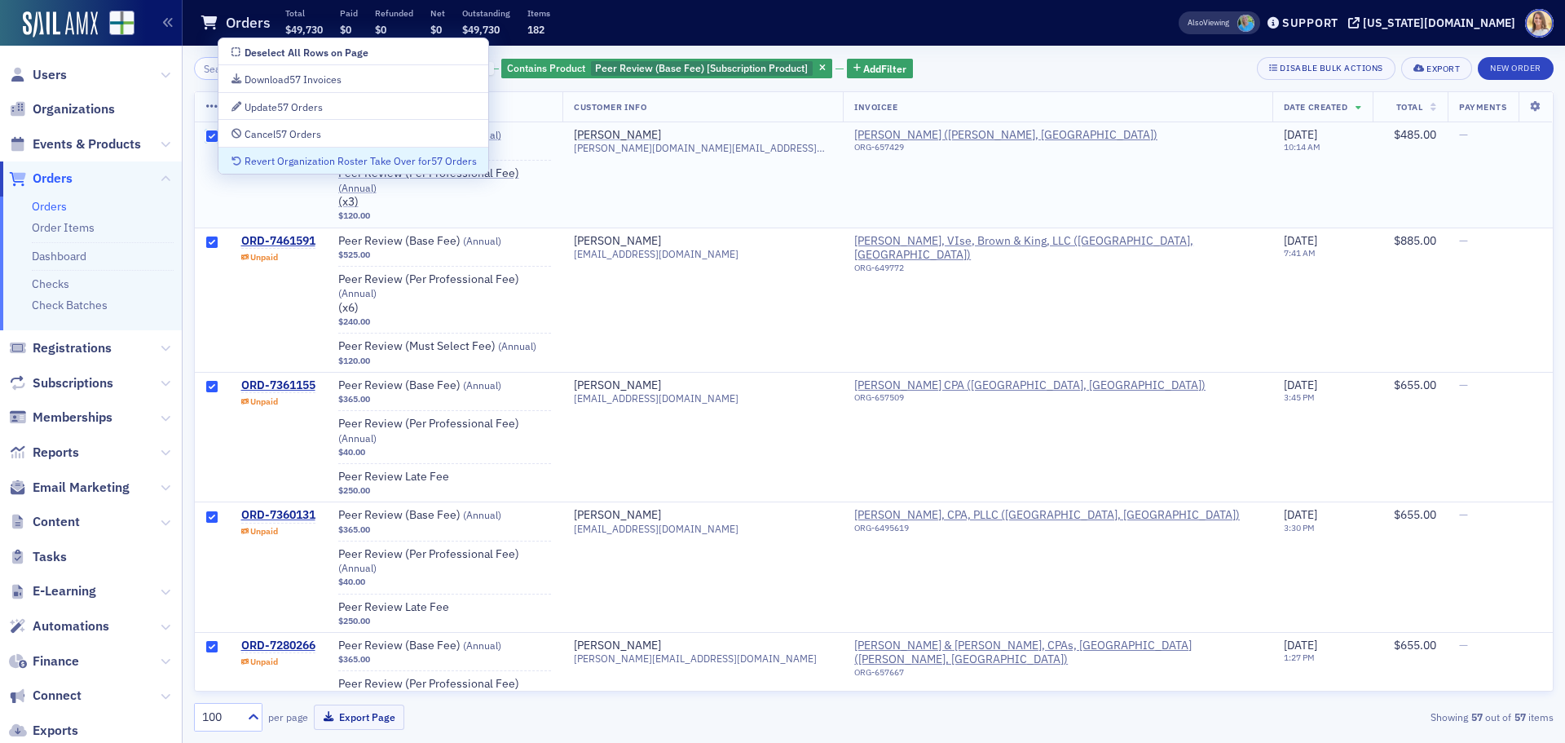
click at [209, 138] on input "checkbox" at bounding box center [211, 135] width 11 height 11
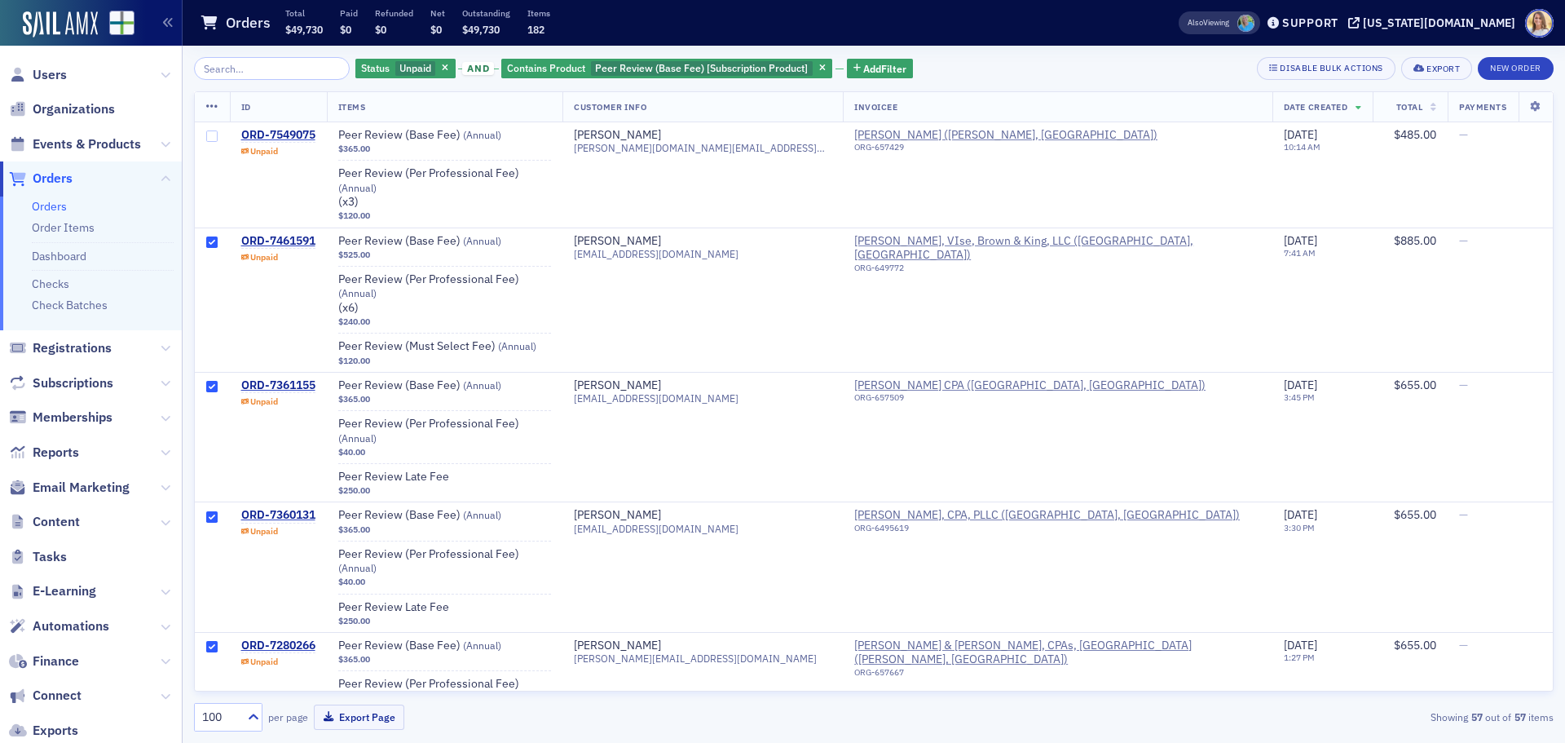
click at [212, 109] on icon at bounding box center [212, 106] width 12 height 13
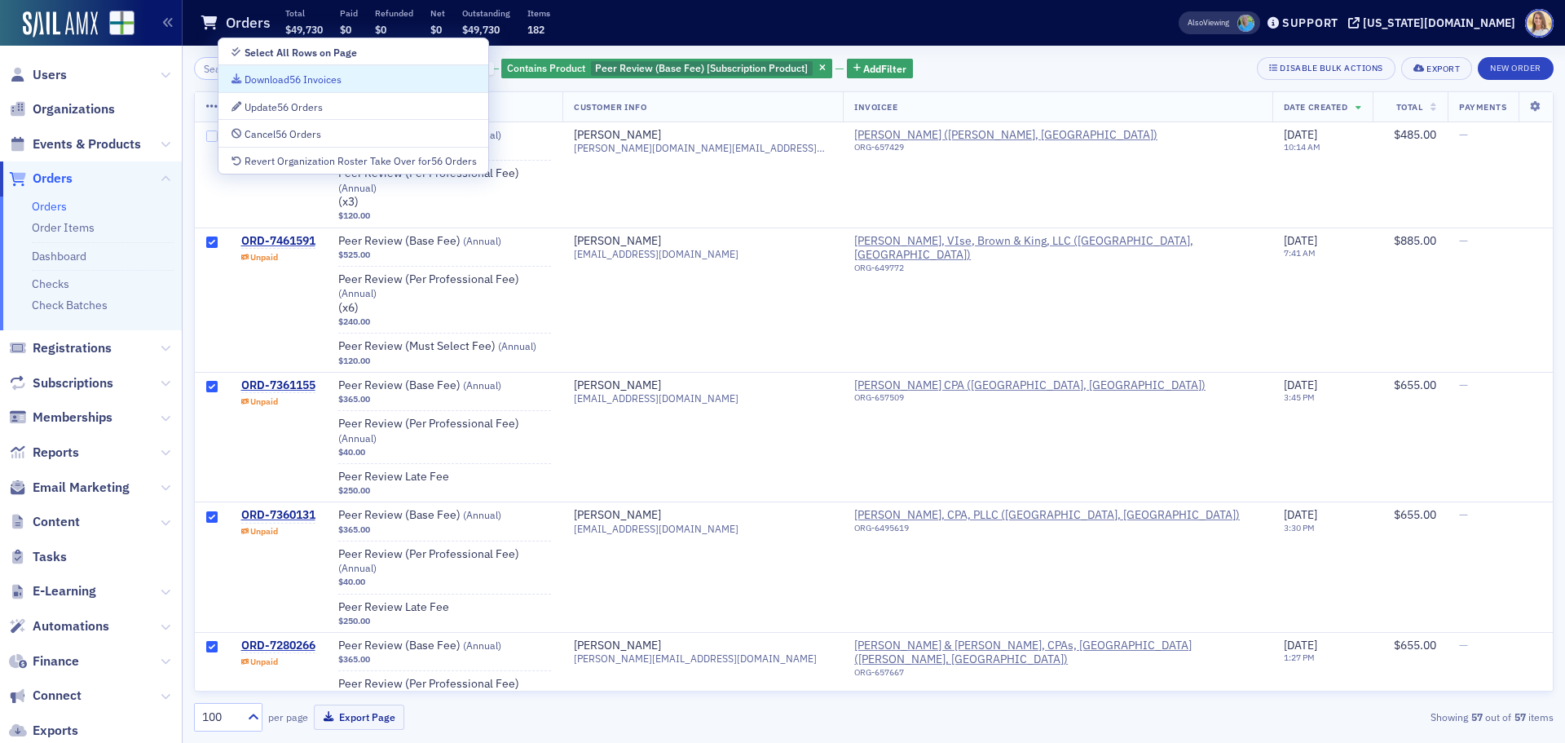
click at [350, 81] on div "Download 56 Invoices" at bounding box center [353, 78] width 247 height 15
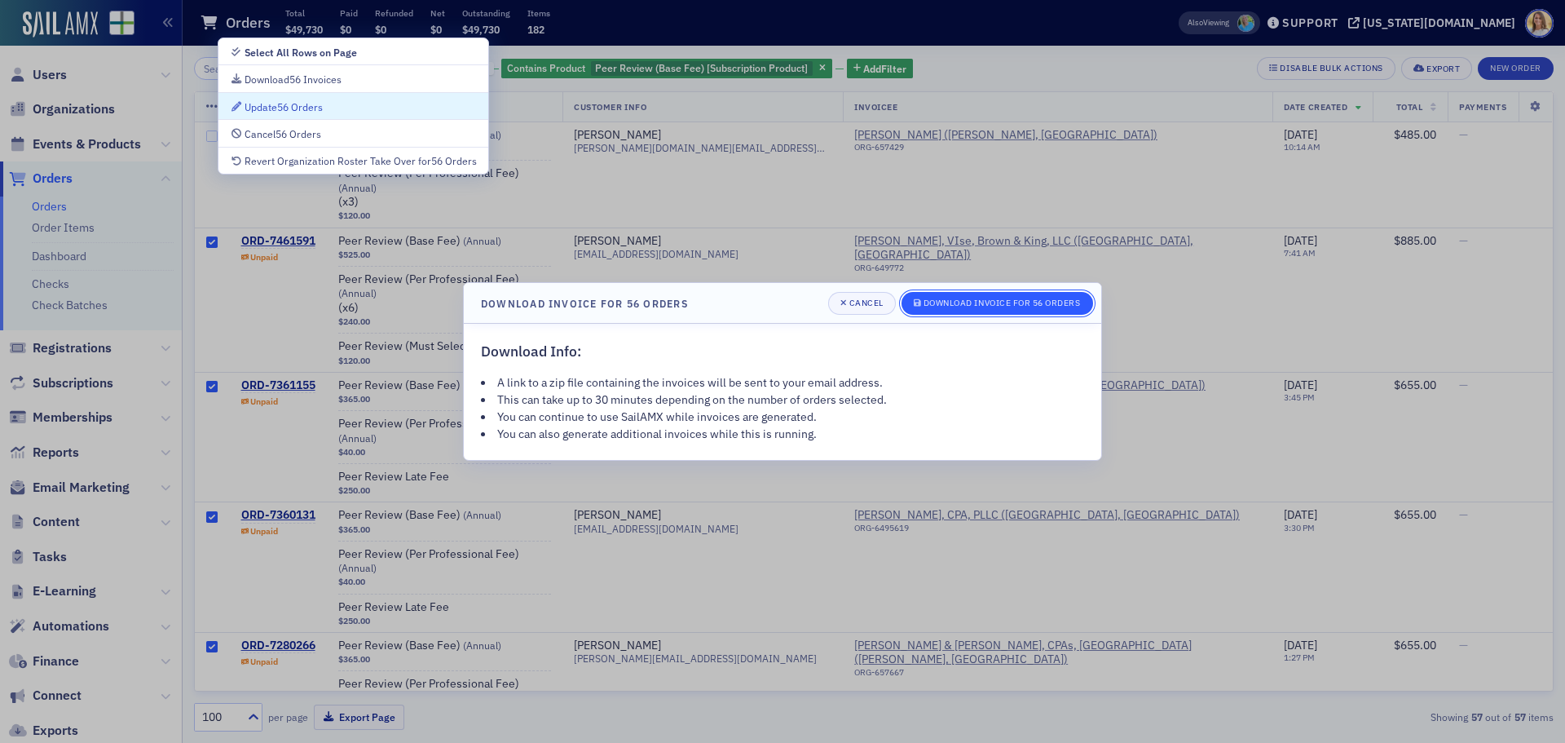
click at [1069, 298] on div "Download Invoice for 56 Orders" at bounding box center [1001, 302] width 157 height 9
